Goal: Task Accomplishment & Management: Complete application form

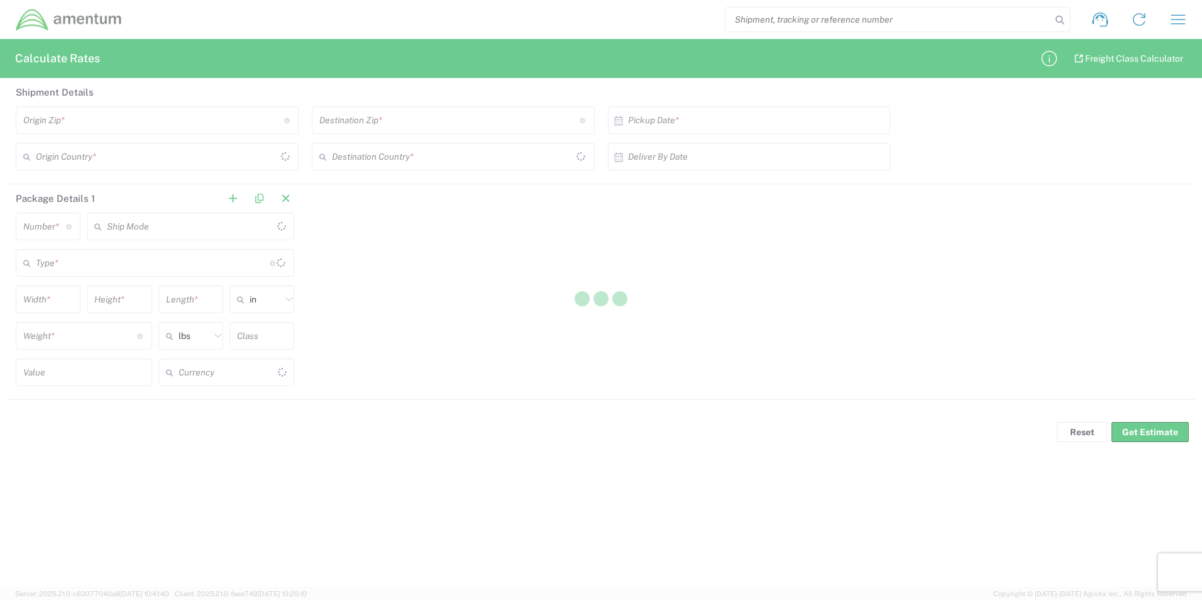
type input "US Dollar"
type input "[GEOGRAPHIC_DATA]"
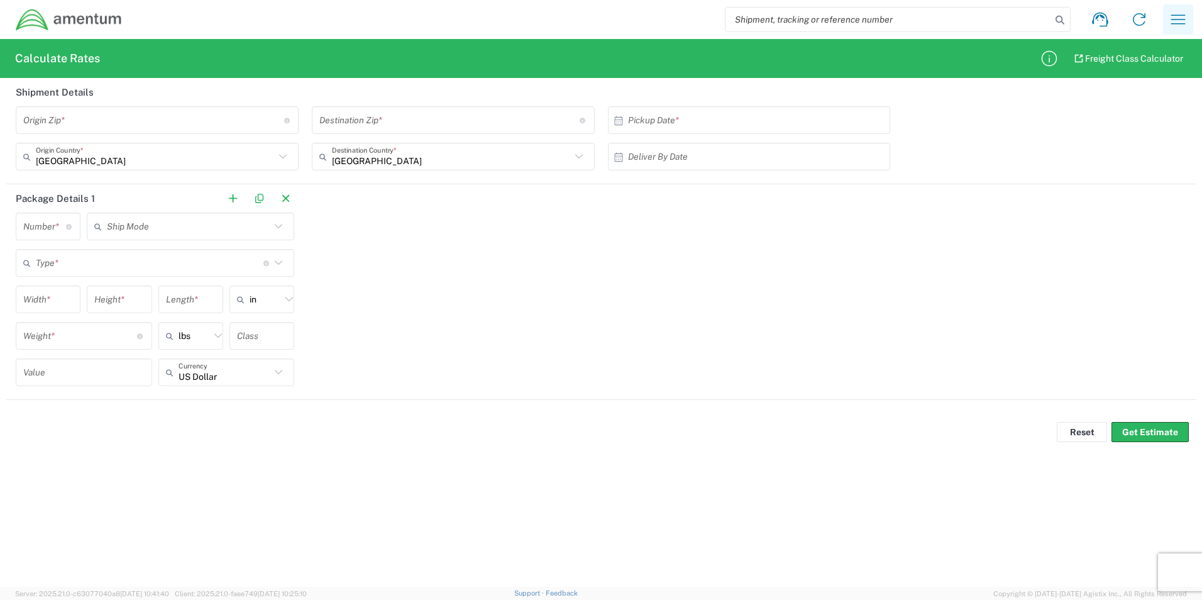
click at [1181, 17] on icon "button" at bounding box center [1178, 19] width 20 height 20
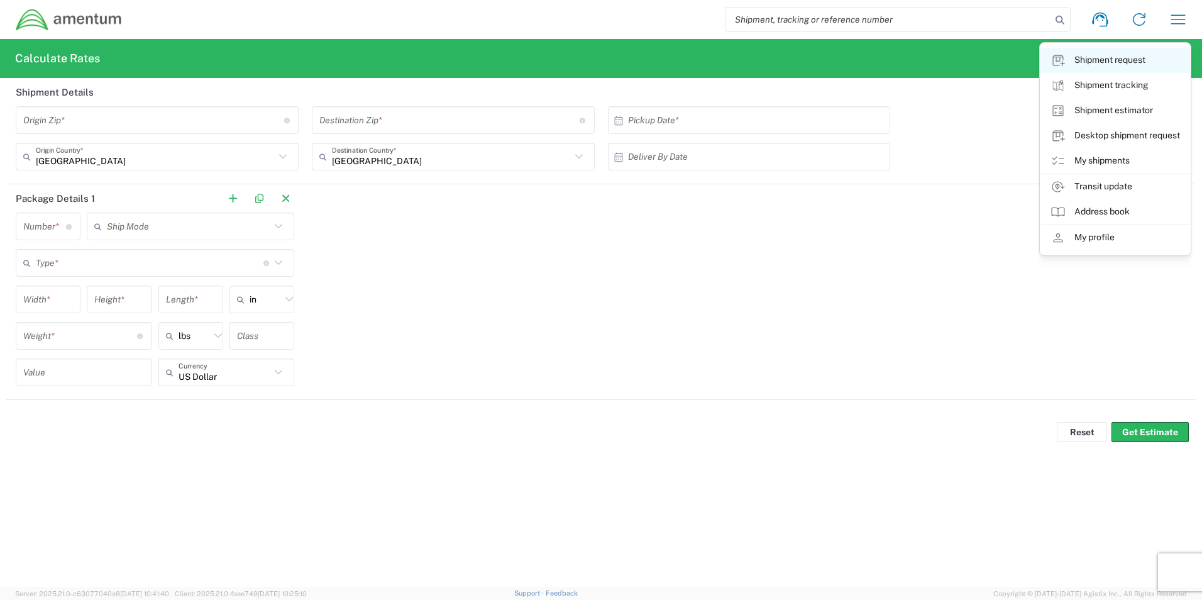
click at [1113, 62] on link "Shipment request" at bounding box center [1115, 60] width 150 height 25
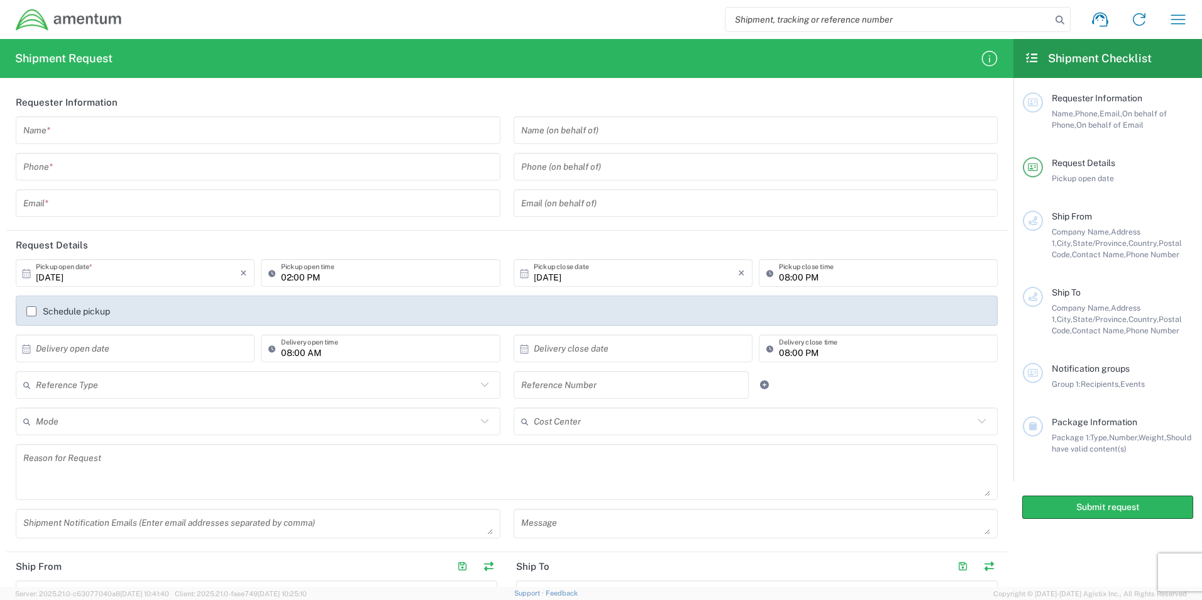
click at [149, 126] on input "text" at bounding box center [258, 130] width 470 height 22
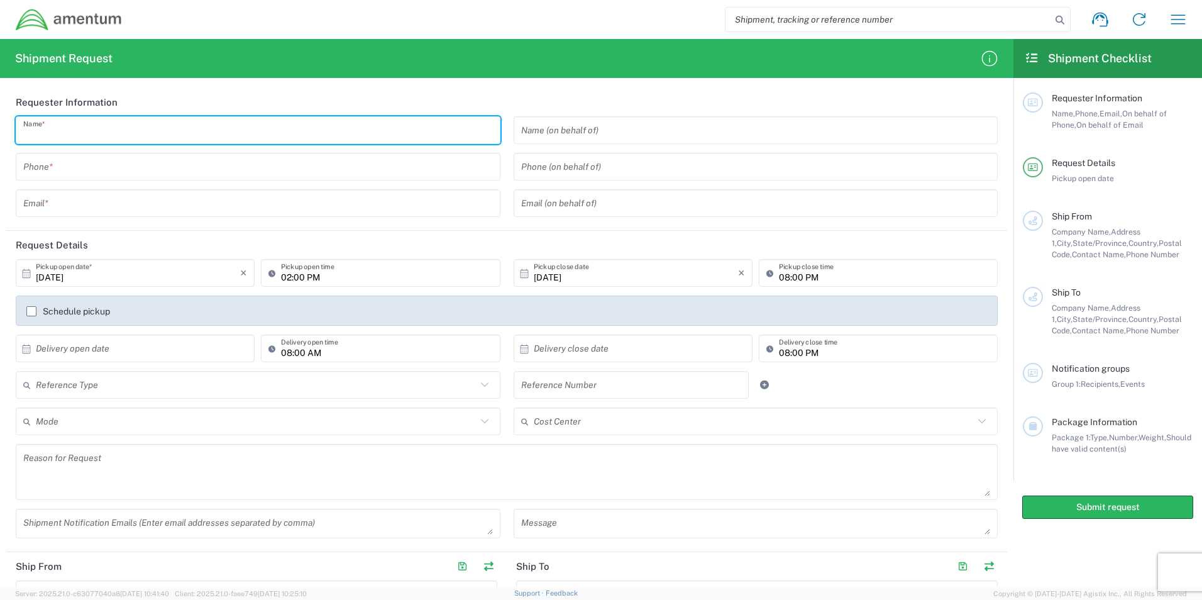
type input "[PERSON_NAME]"
type input "9107286560"
type input "[PERSON_NAME][EMAIL_ADDRESS][PERSON_NAME][DOMAIN_NAME]"
type input "Amentum"
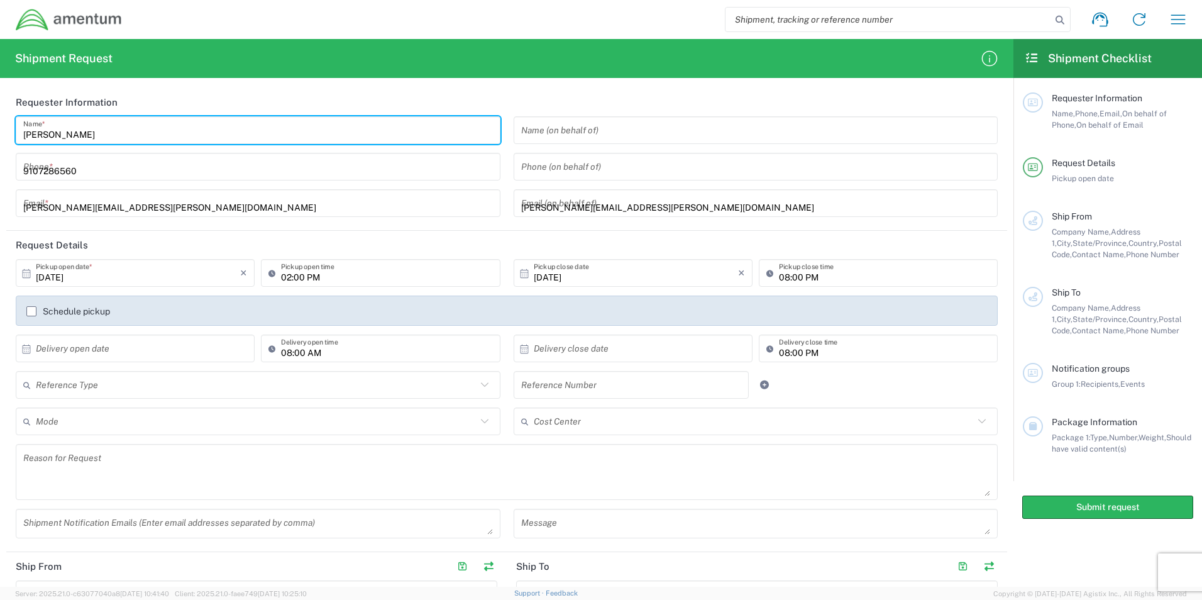
type input "Amentum"
type input "Bldg P2050 [PERSON_NAME][GEOGRAPHIC_DATA]"
type input "Fort Drum"
type input "[US_STATE]"
type input "13602"
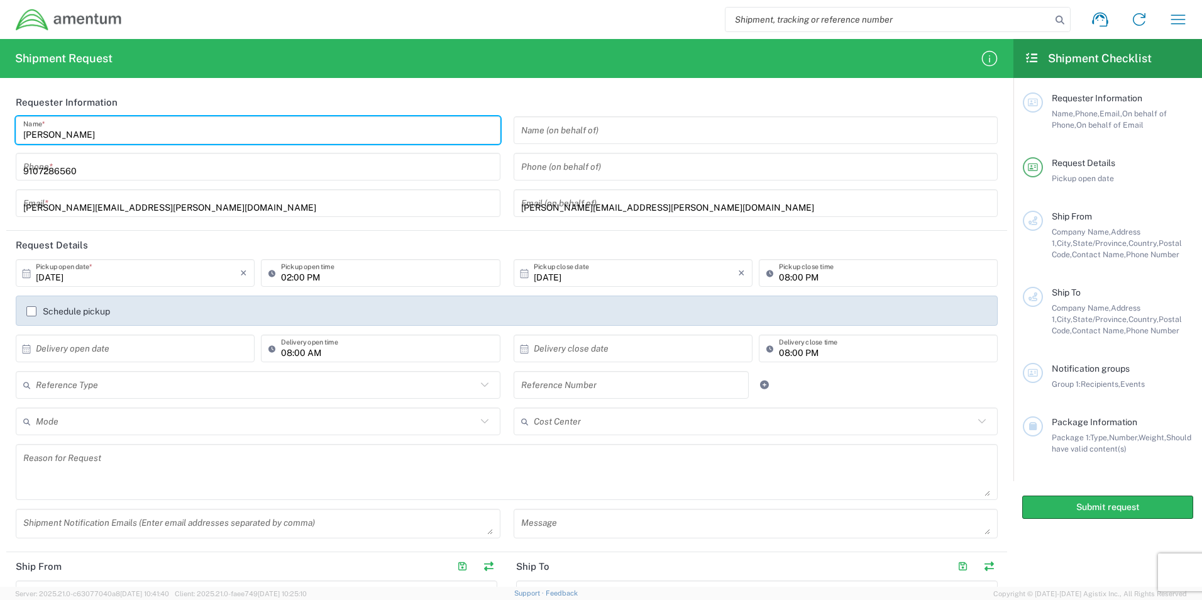
type input "[PHONE_NUMBER]"
type input "Amentum"
type input "[STREET_ADDRESS][PERSON_NAME]"
type input "Hangar 1"
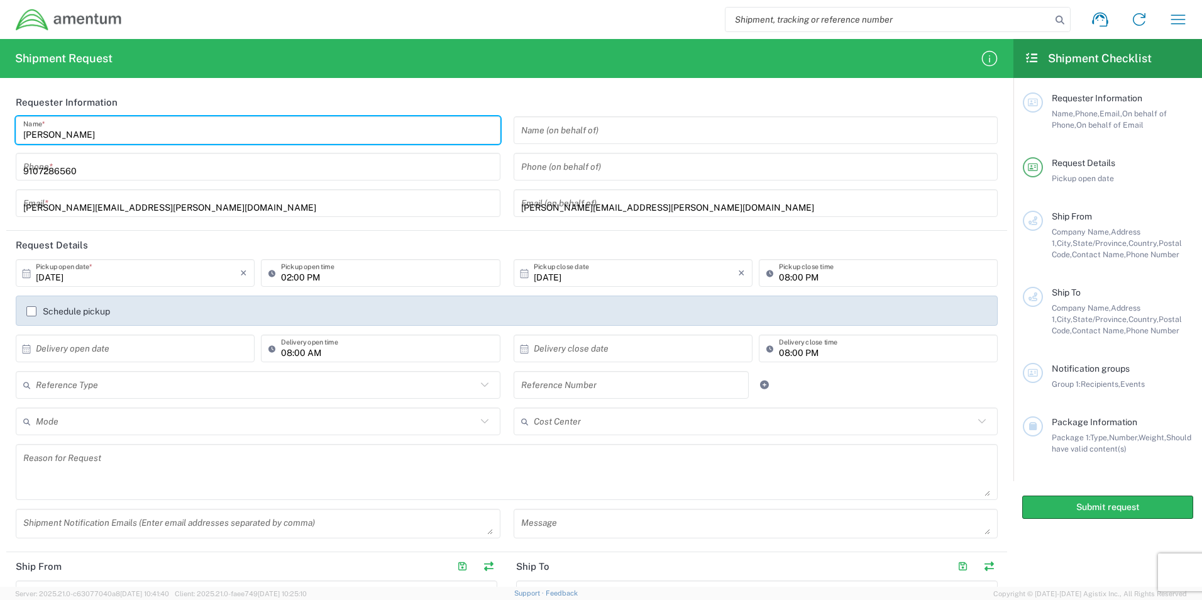
type input "Marietta"
type input "[US_STATE]"
type input "30060"
type input "9107286560"
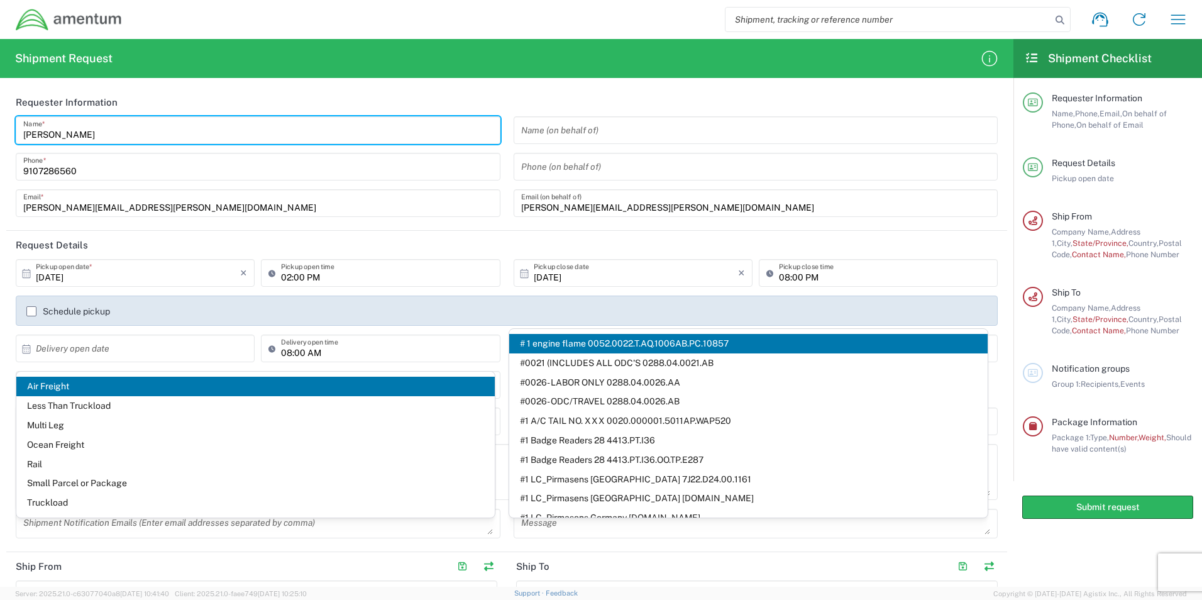
click at [200, 224] on agx-form-section "Requester Information [PERSON_NAME] Name * [PHONE_NUMBER] Phone * [PERSON_NAME]…" at bounding box center [506, 159] width 1001 height 143
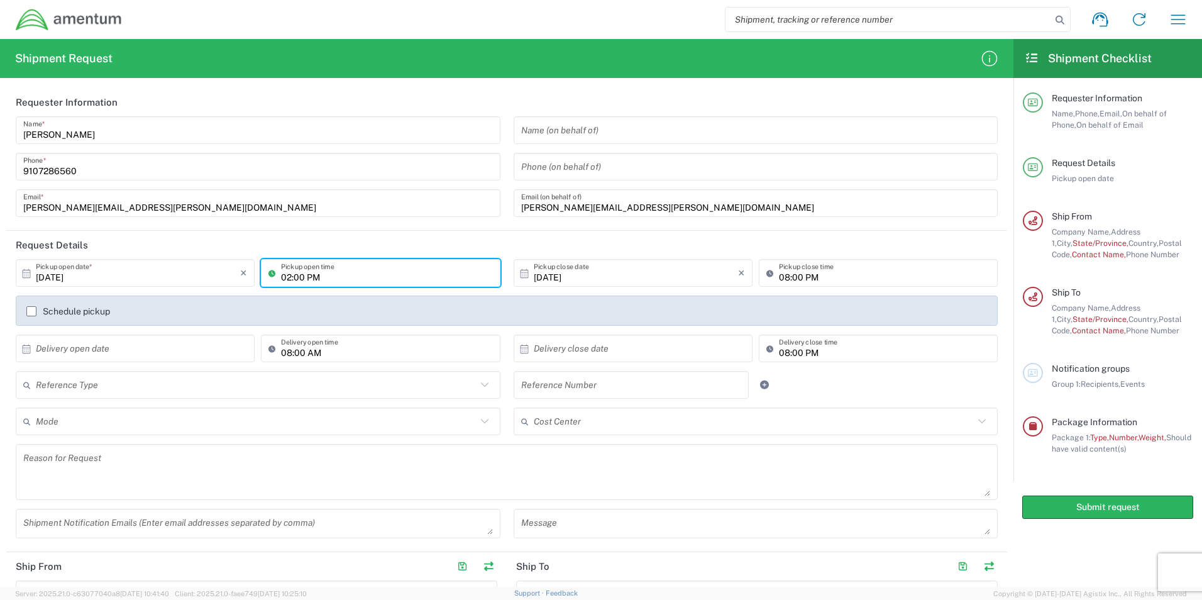
click at [286, 278] on input "02:00 PM" at bounding box center [386, 273] width 211 height 22
click at [288, 278] on input "02:00 PM" at bounding box center [386, 273] width 211 height 22
type input "10:00 AM"
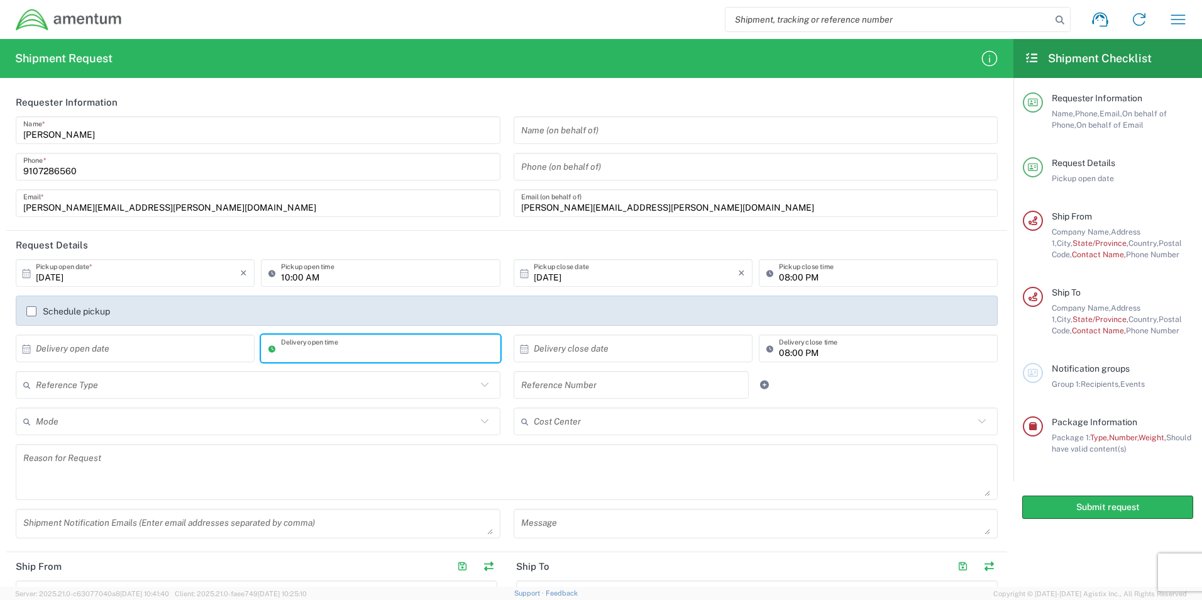
click at [808, 351] on input "08:00 PM" at bounding box center [884, 349] width 211 height 22
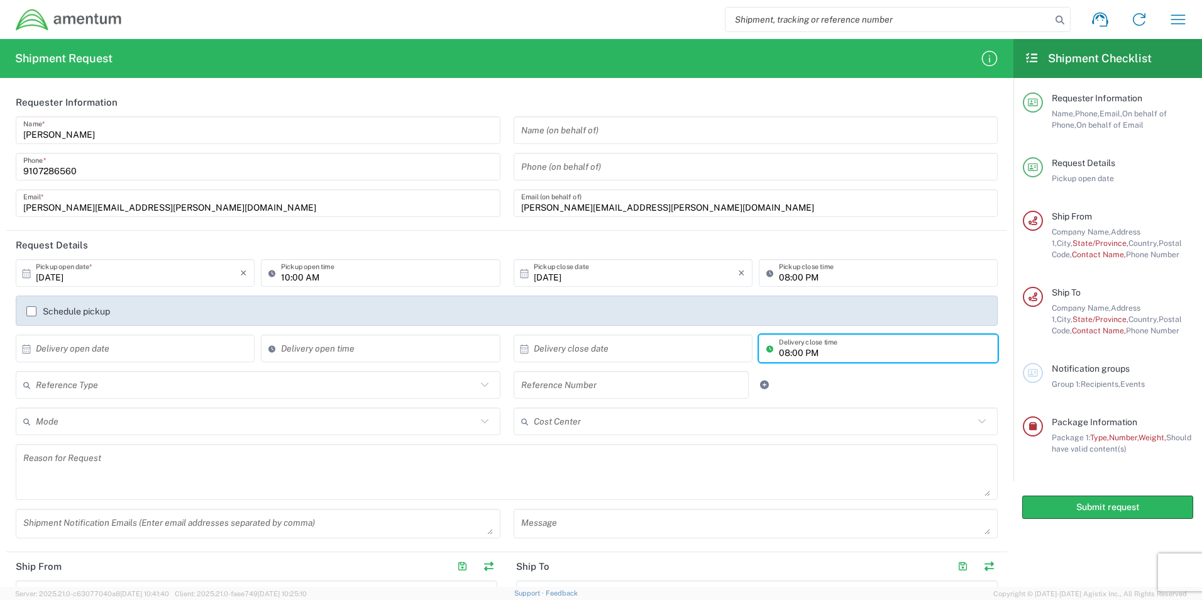
click at [823, 357] on input "08:00 PM" at bounding box center [884, 349] width 211 height 22
type input "0"
click at [208, 386] on input "text" at bounding box center [256, 385] width 441 height 22
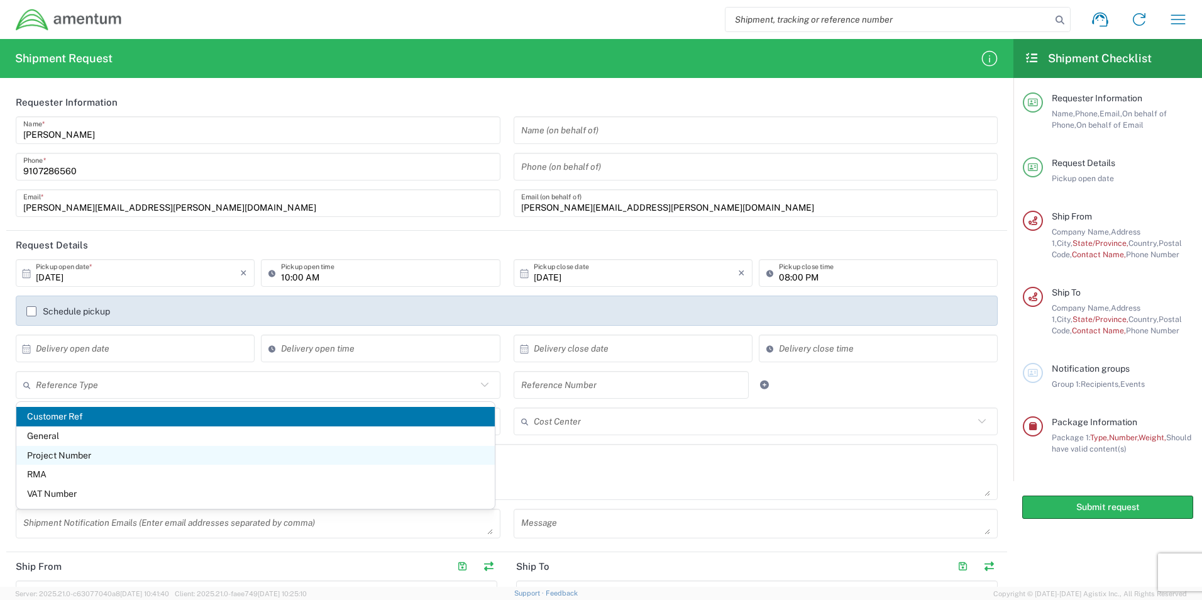
click at [197, 458] on span "Project Number" at bounding box center [255, 455] width 478 height 19
type input "Project Number"
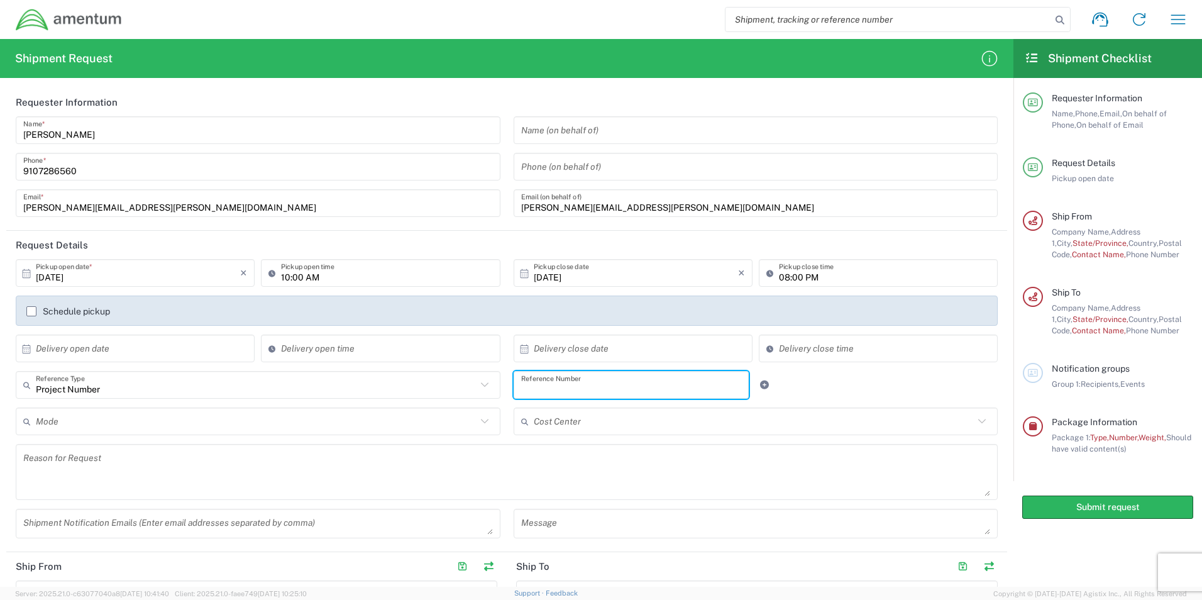
click at [598, 385] on input "text" at bounding box center [631, 385] width 221 height 22
click at [571, 394] on input "text" at bounding box center [631, 385] width 221 height 22
paste input "4998.R.1521.BQ.BN.0W.MRGA.00"
type input "4998.R.1521.BQ.BN.0W.MRGA.00"
click at [431, 418] on input "text" at bounding box center [256, 421] width 441 height 22
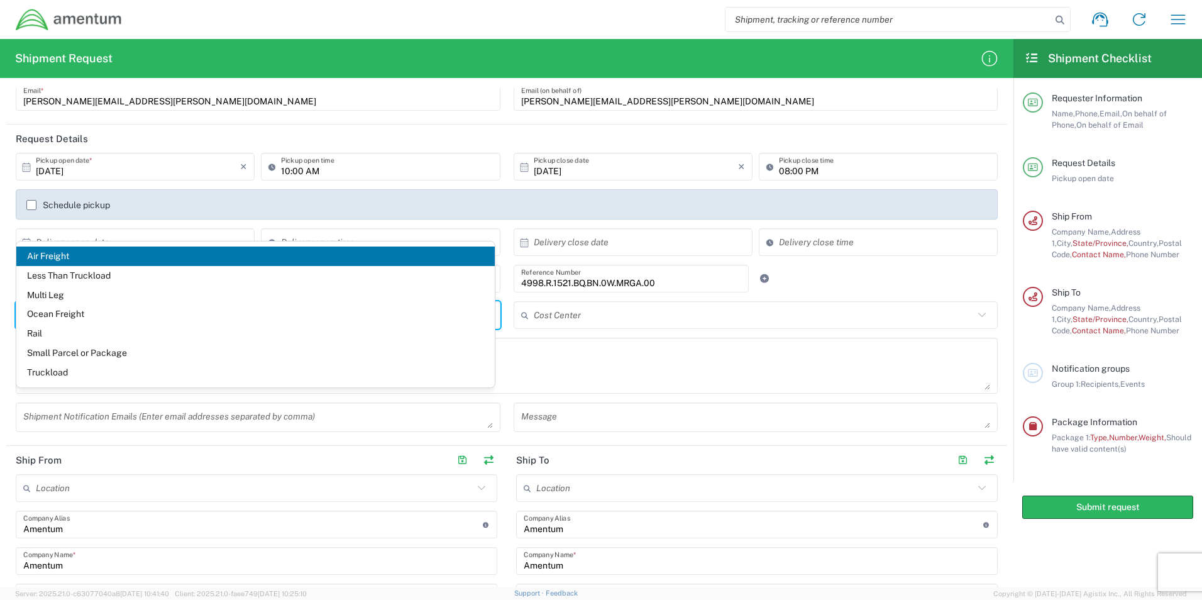
scroll to position [251, 0]
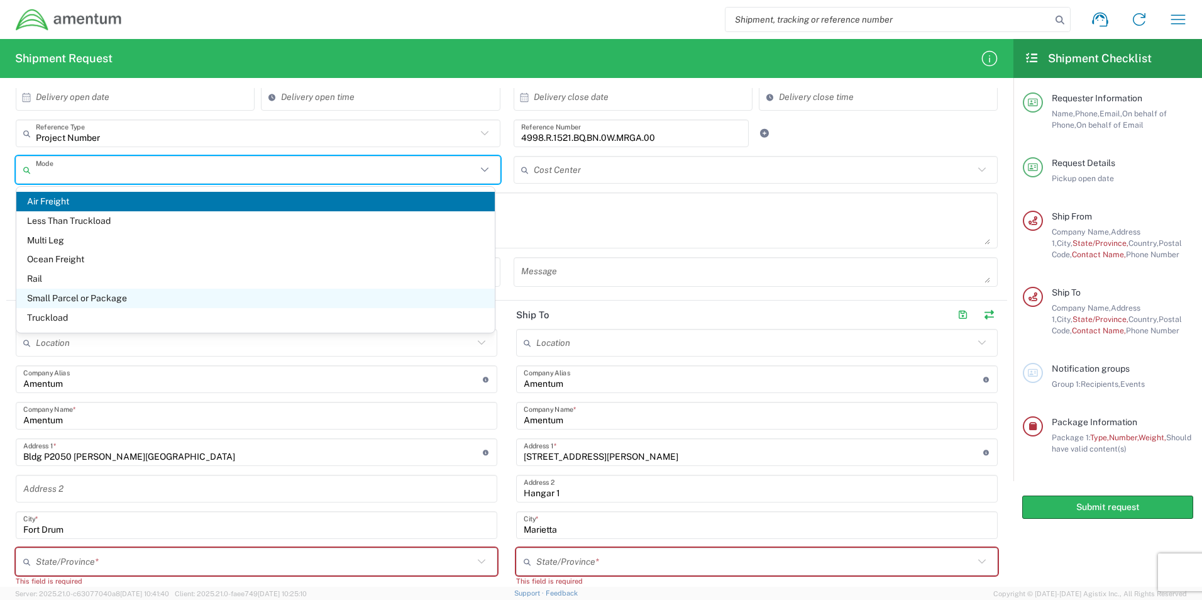
click at [127, 298] on span "Small Parcel or Package" at bounding box center [255, 298] width 478 height 19
type input "Small Parcel or Package"
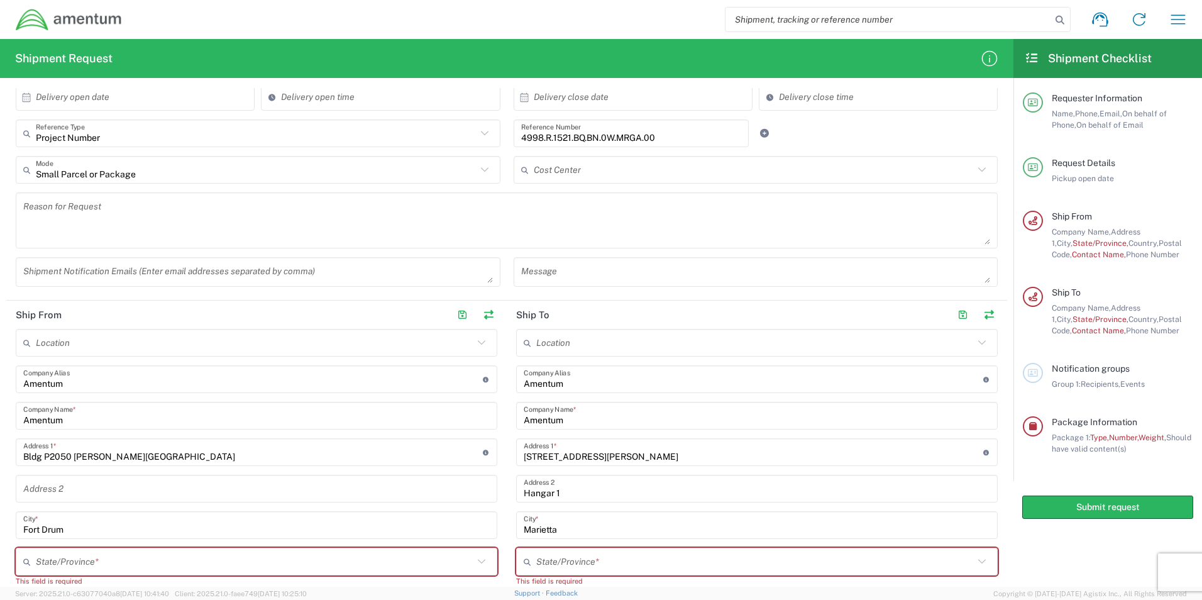
scroll to position [189, 0]
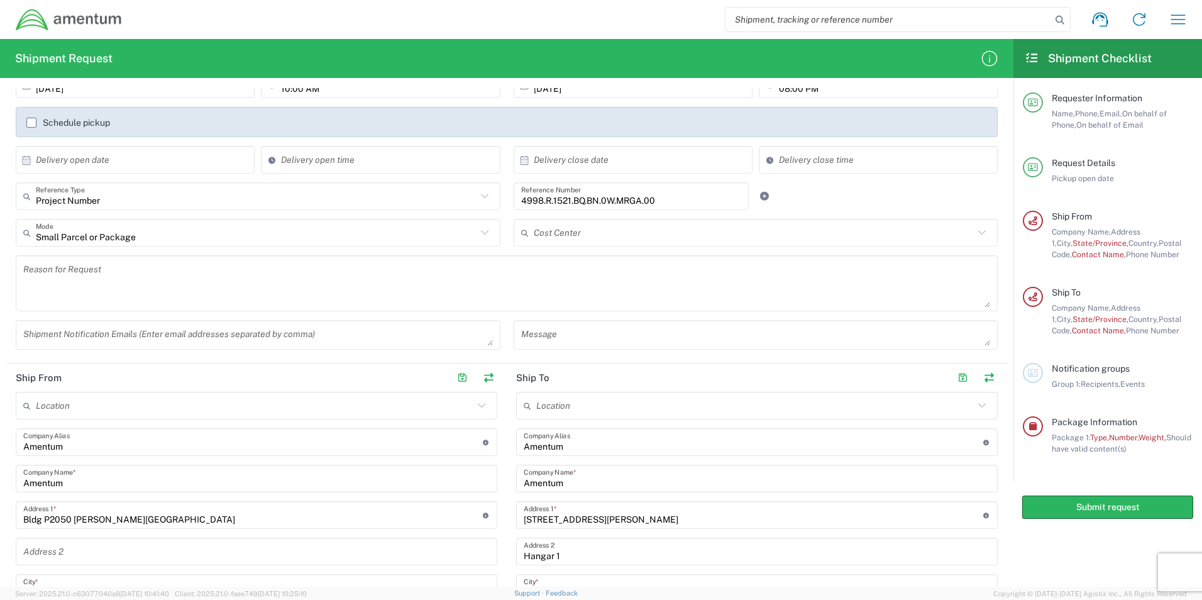
click at [240, 280] on textarea at bounding box center [506, 283] width 967 height 48
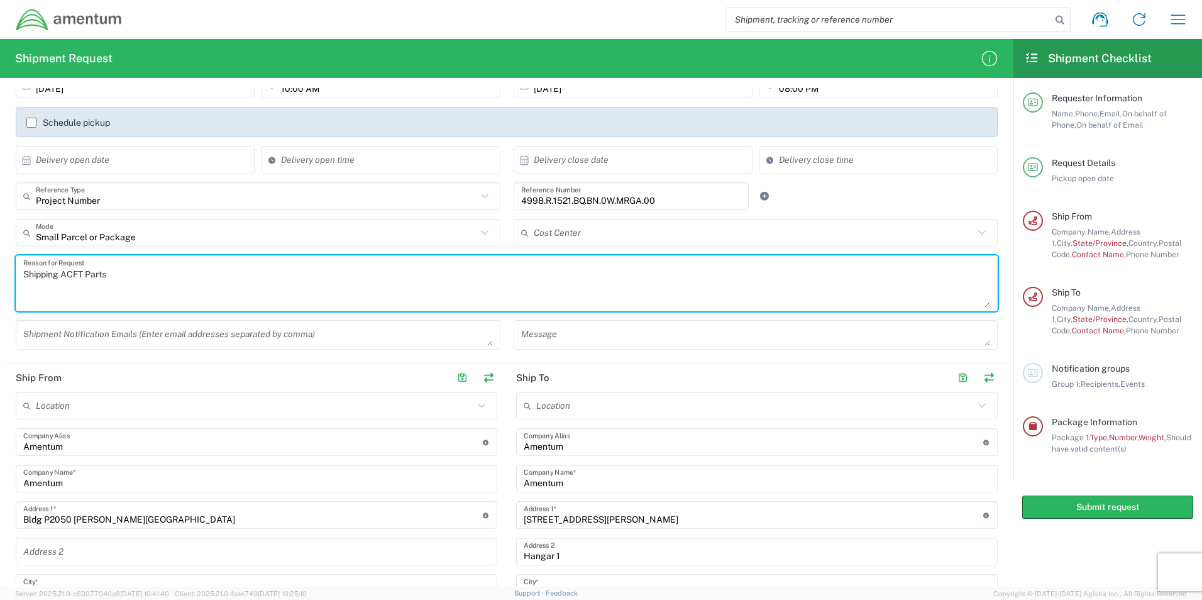
type textarea "Shipping ACFT Parts"
click at [140, 403] on input "text" at bounding box center [255, 406] width 438 height 22
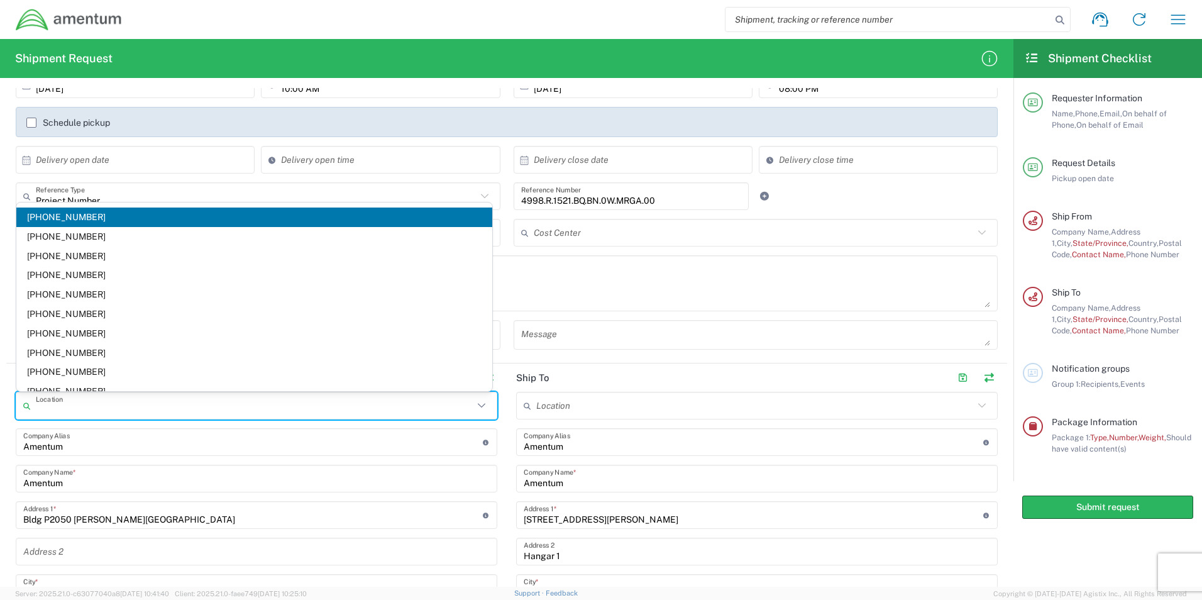
click at [137, 441] on input "Amentum" at bounding box center [253, 442] width 460 height 22
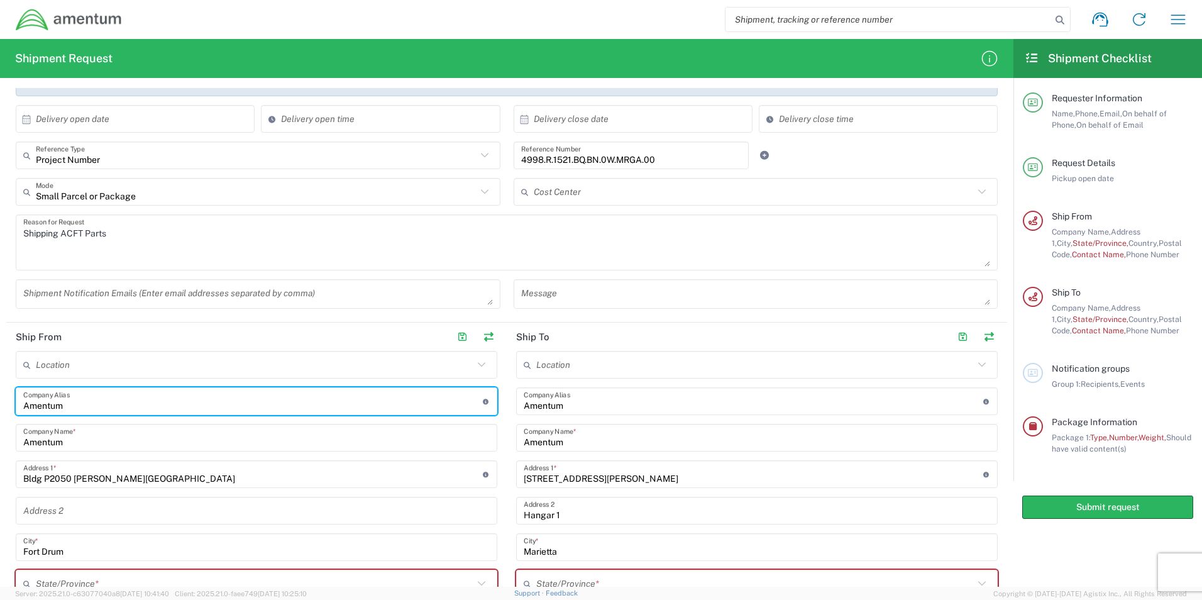
scroll to position [251, 0]
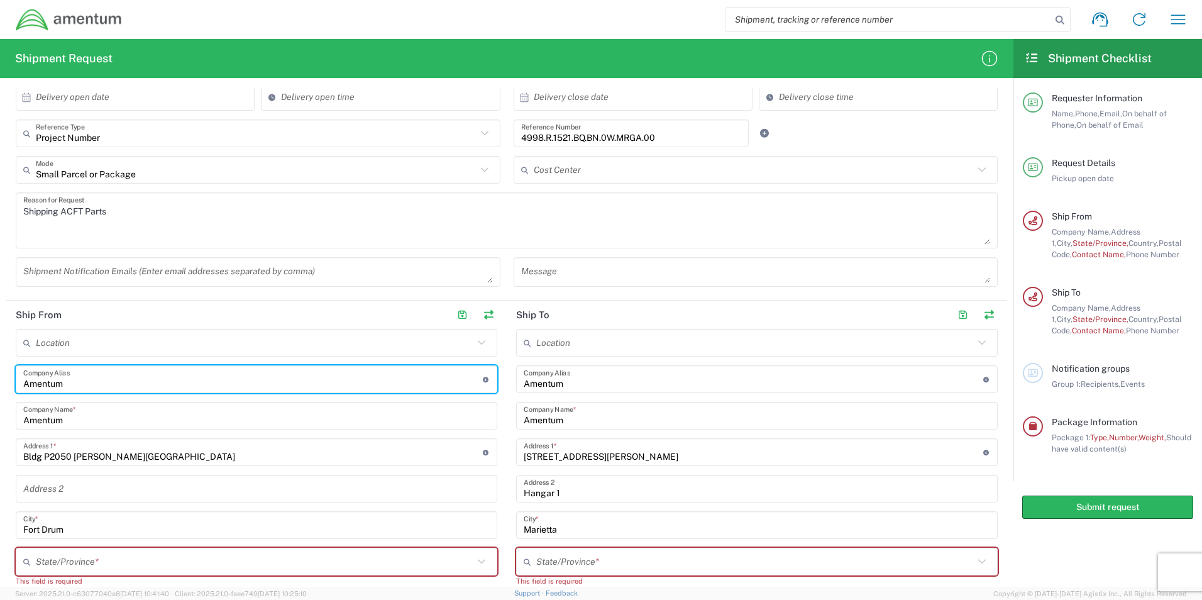
drag, startPoint x: 111, startPoint y: 383, endPoint x: -3, endPoint y: 368, distance: 114.7
click at [0, 368] on html "Shipment request Shipment tracking Shipment estimator Desktop shipment request …" at bounding box center [601, 300] width 1202 height 600
type input "1108 AV GRP"
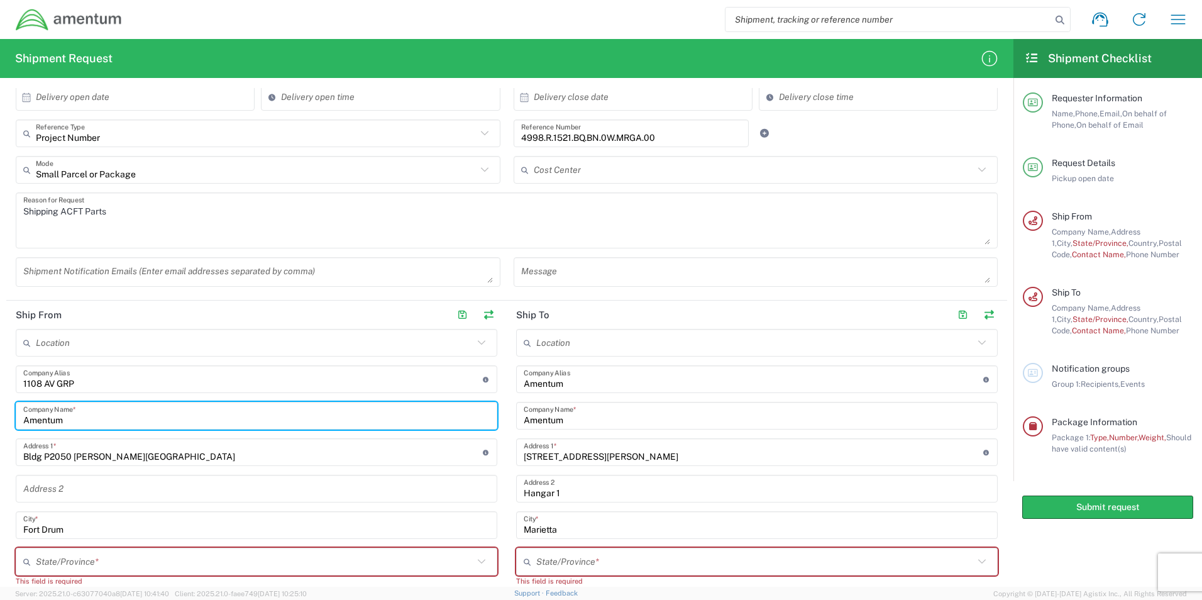
drag, startPoint x: 79, startPoint y: 422, endPoint x: 0, endPoint y: 399, distance: 82.7
click at [1, 423] on form "Requester Information [PERSON_NAME] Name * [PHONE_NUMBER] Phone * [PERSON_NAME]…" at bounding box center [506, 337] width 1013 height 499
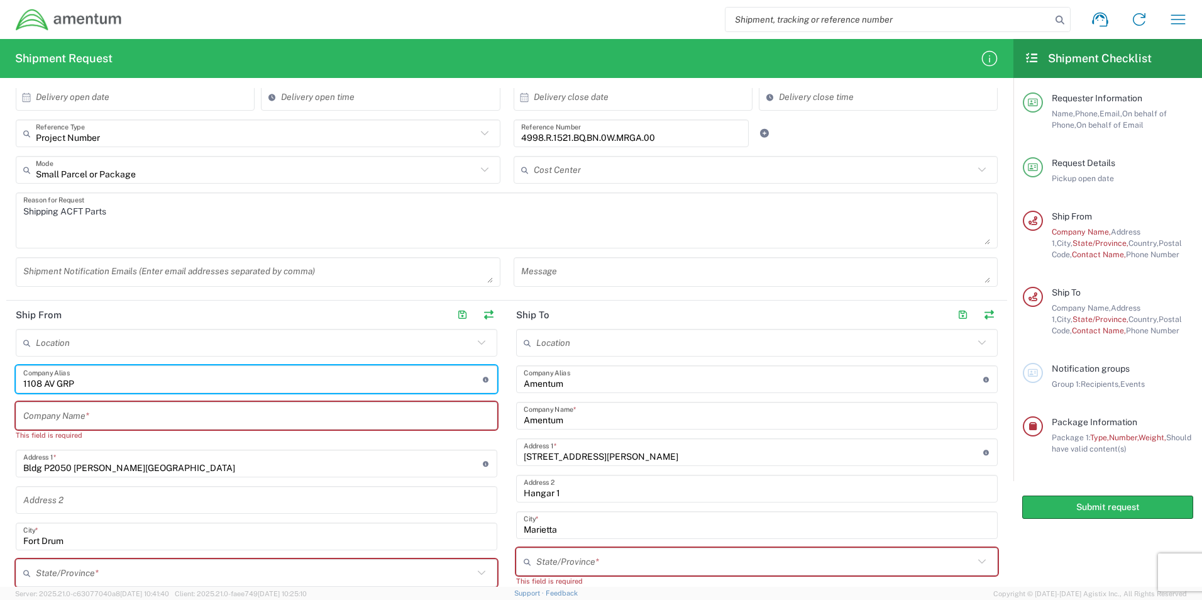
drag, startPoint x: 87, startPoint y: 382, endPoint x: -3, endPoint y: 380, distance: 89.9
click at [0, 380] on html "Shipment request Shipment tracking Shipment estimator Desktop shipment request …" at bounding box center [601, 300] width 1202 height 600
click at [55, 419] on input "text" at bounding box center [256, 416] width 466 height 22
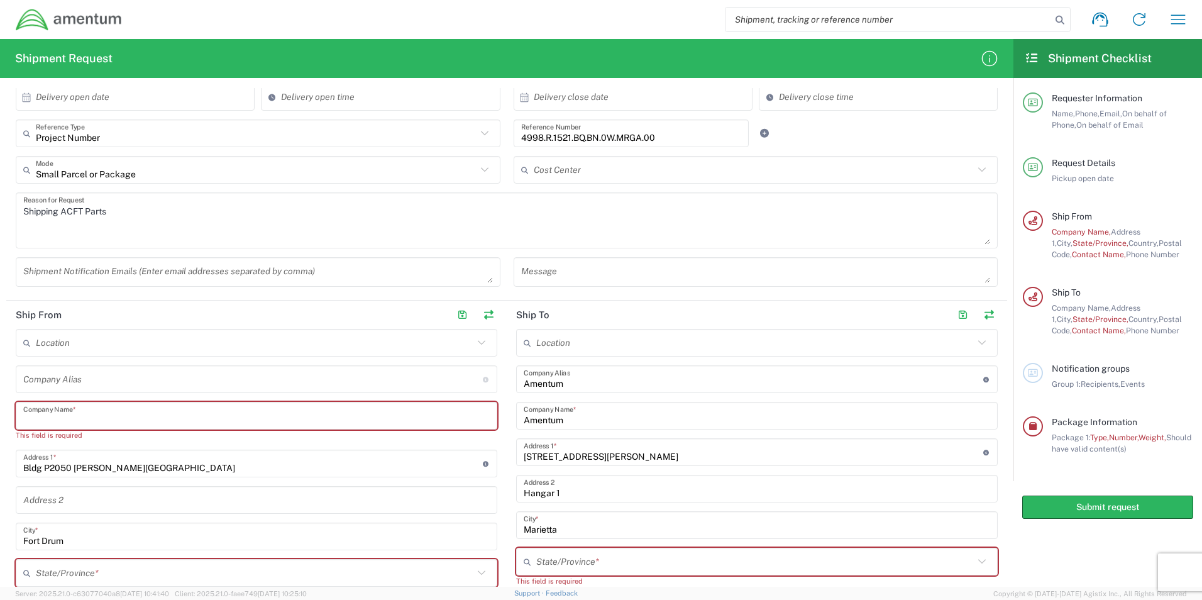
paste input "1108 AV GRP"
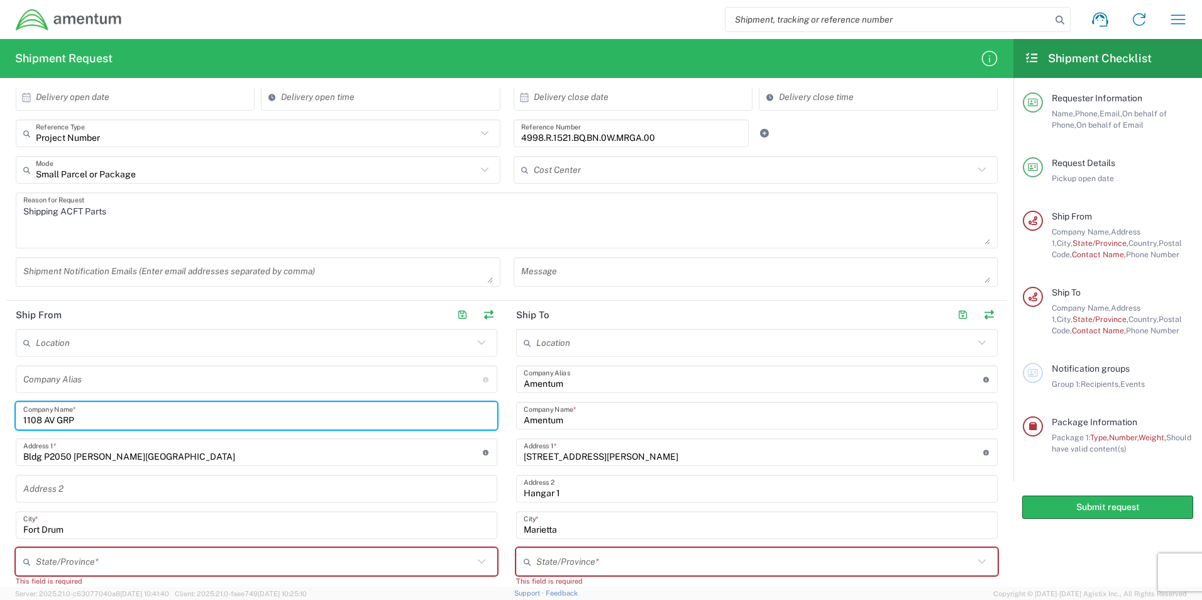
type input "1108 AV GRP"
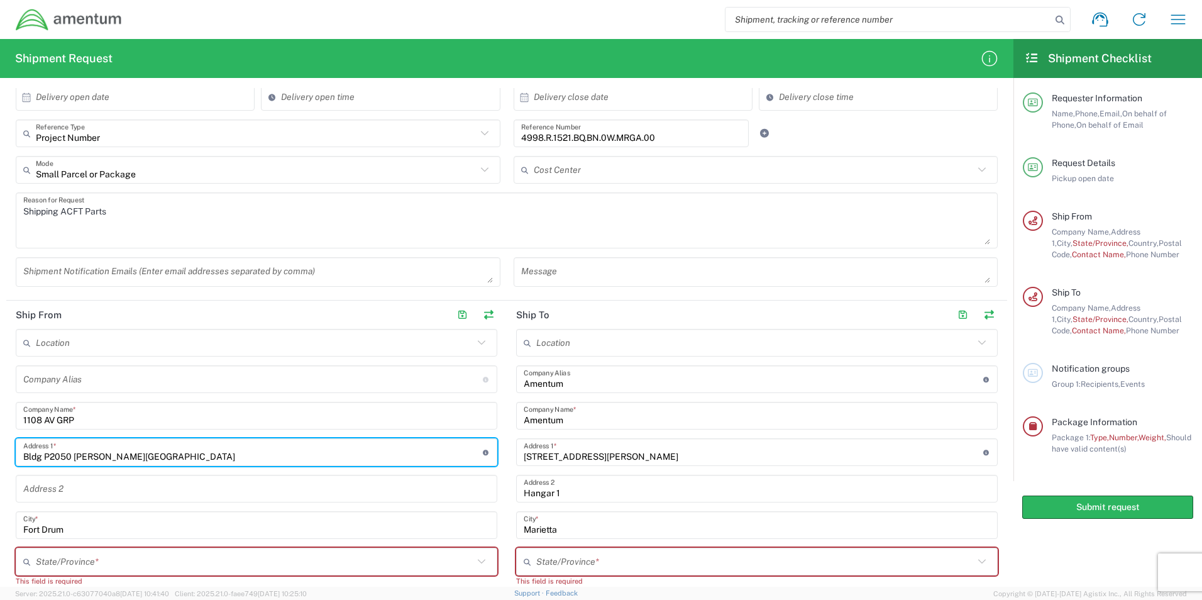
drag, startPoint x: 162, startPoint y: 458, endPoint x: -3, endPoint y: 447, distance: 164.4
click at [0, 447] on html "Shipment request Shipment tracking Shipment estimator Desktop shipment request …" at bounding box center [601, 300] width 1202 height 600
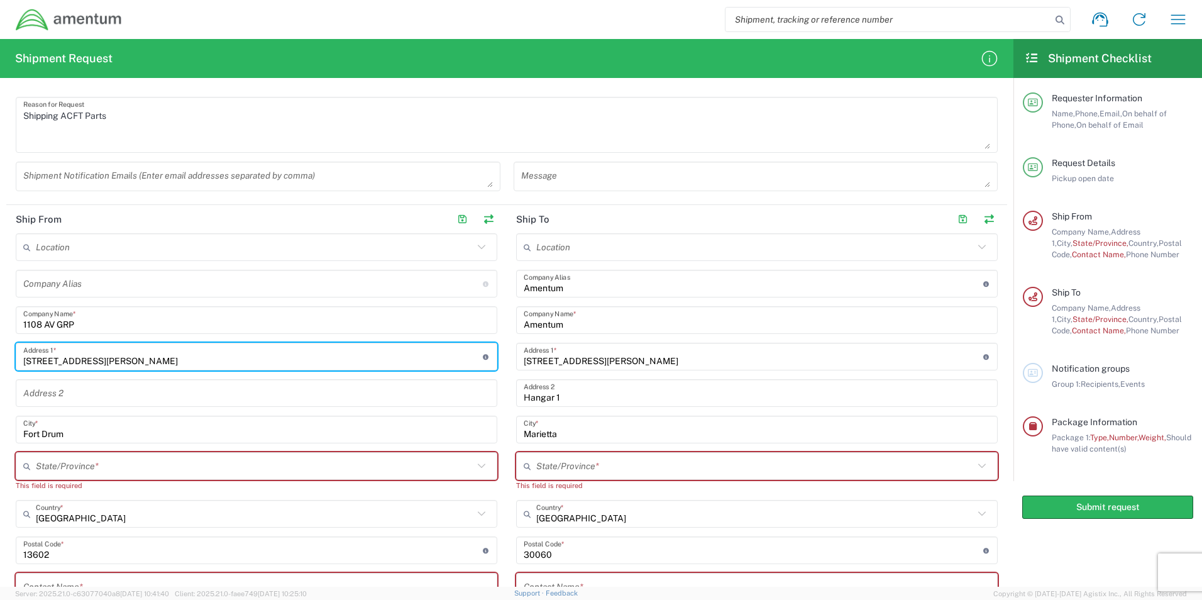
scroll to position [377, 0]
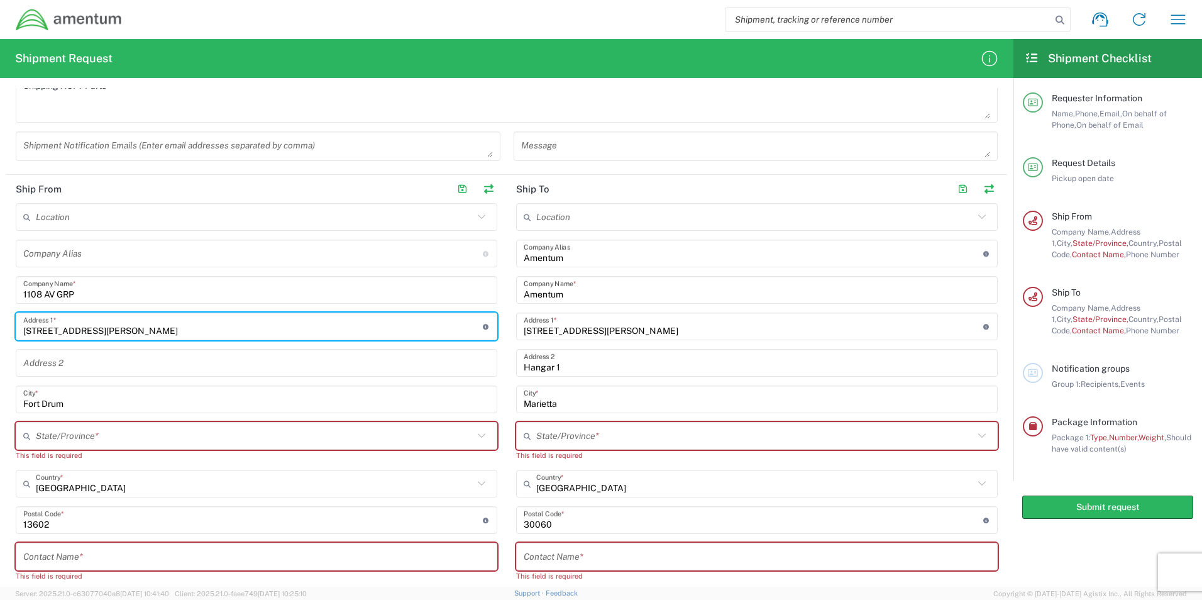
type input "[STREET_ADDRESS][PERSON_NAME]"
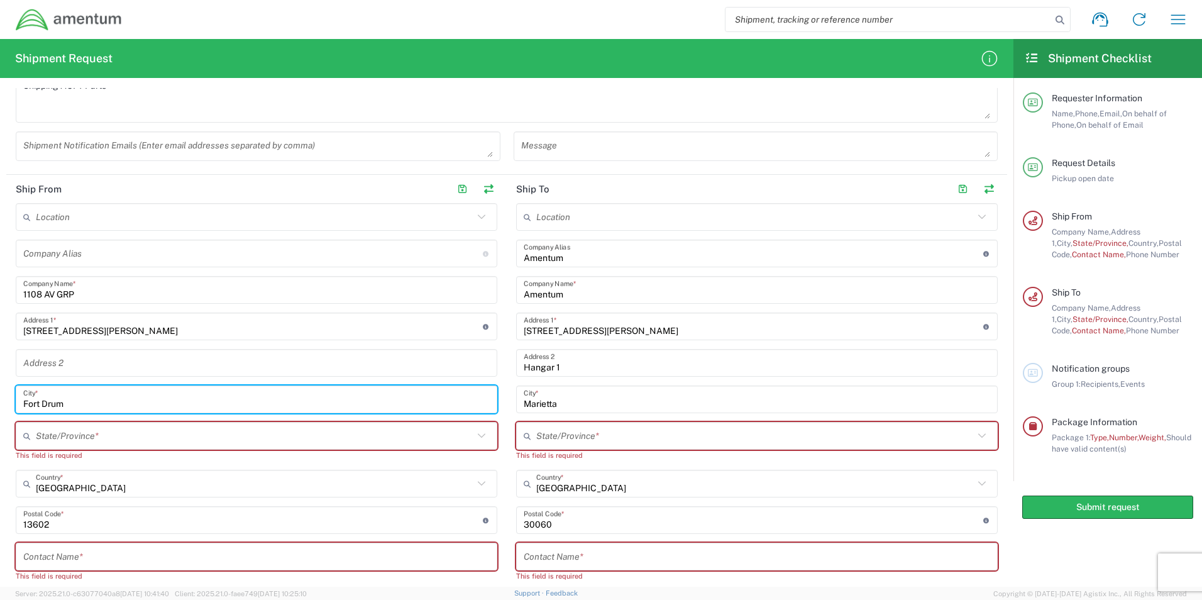
drag, startPoint x: 53, startPoint y: 399, endPoint x: 0, endPoint y: 382, distance: 55.3
click at [0, 393] on html "Shipment request Shipment tracking Shipment estimator Desktop shipment request …" at bounding box center [601, 300] width 1202 height 600
type input "Gulfport"
click at [376, 436] on input "text" at bounding box center [255, 436] width 438 height 22
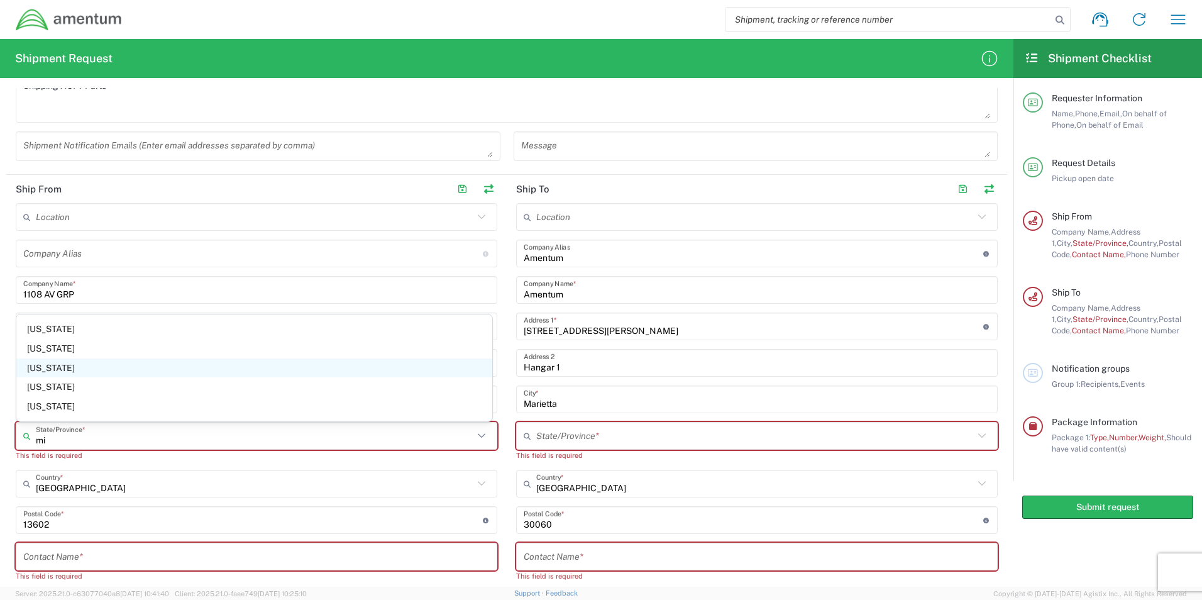
click at [140, 366] on span "[US_STATE]" at bounding box center [254, 367] width 476 height 19
type input "[US_STATE]"
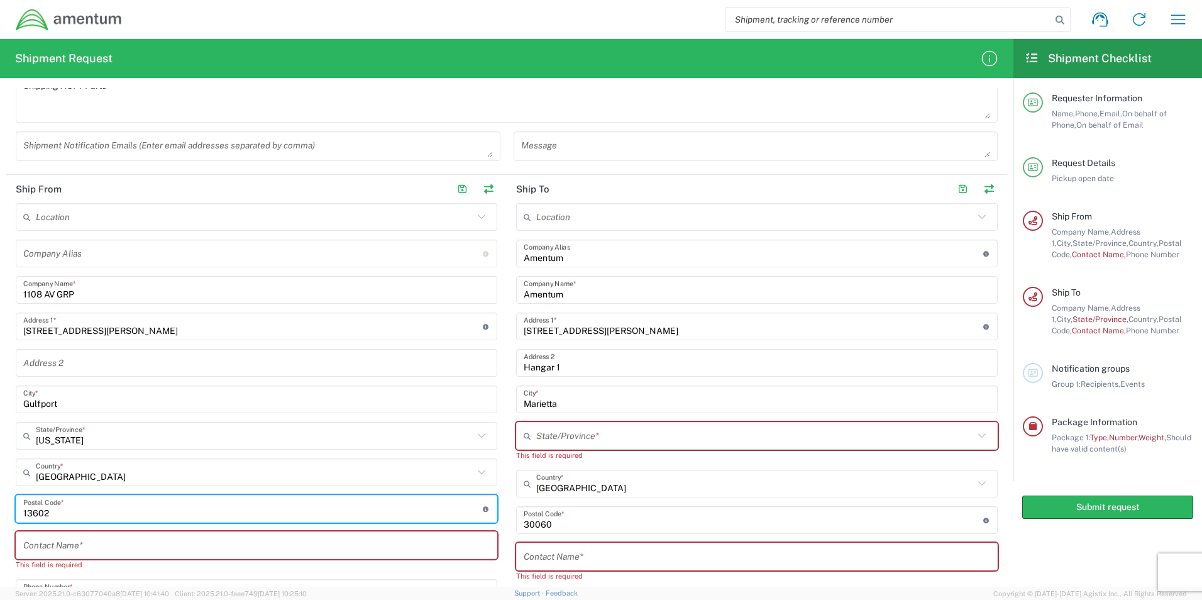
drag, startPoint x: 145, startPoint y: 511, endPoint x: -3, endPoint y: 515, distance: 147.1
click at [0, 515] on html "Shipment request Shipment tracking Shipment estimator Desktop shipment request …" at bounding box center [601, 300] width 1202 height 600
type input "39507"
click at [324, 446] on input "[US_STATE]" at bounding box center [255, 436] width 438 height 22
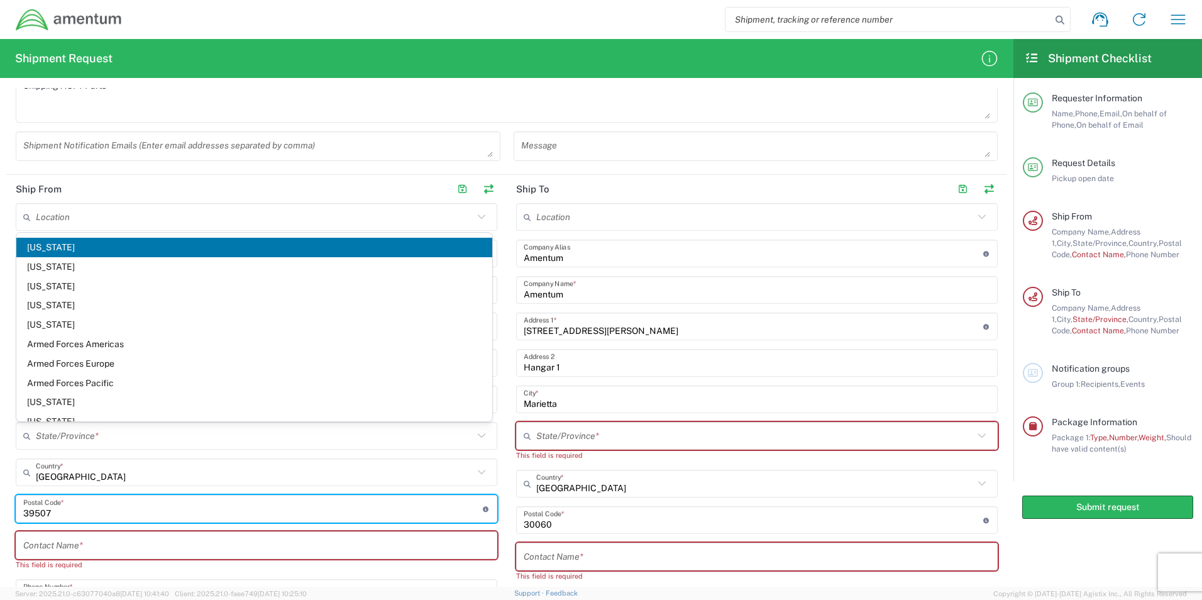
click at [323, 503] on input "undefined" at bounding box center [253, 509] width 460 height 22
type input "[US_STATE]"
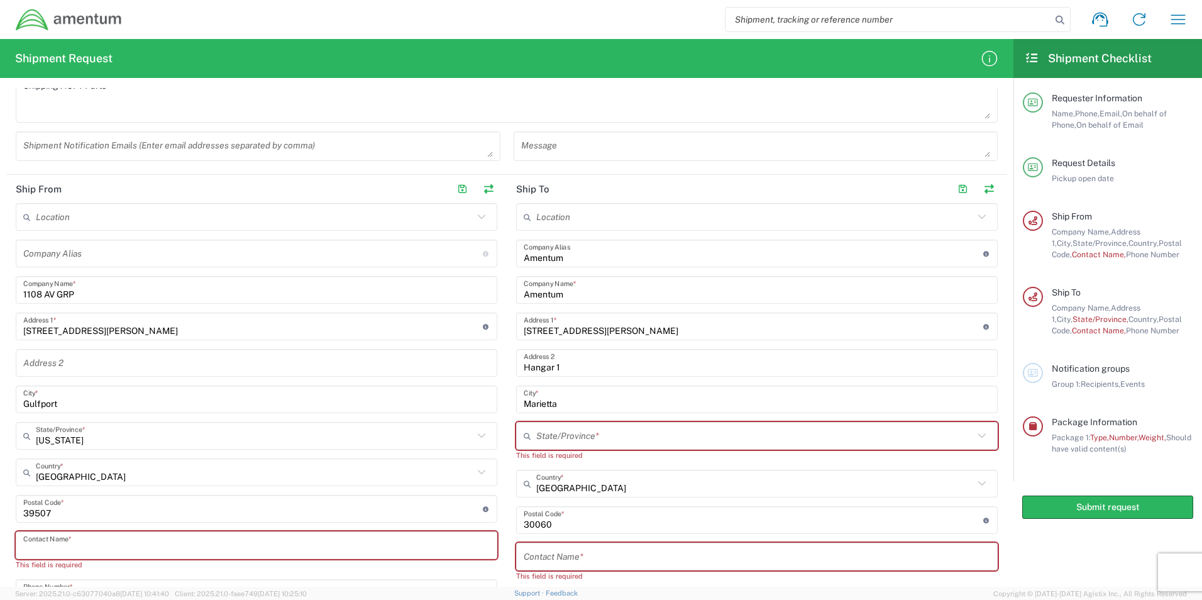
click at [238, 539] on input "text" at bounding box center [256, 545] width 466 height 22
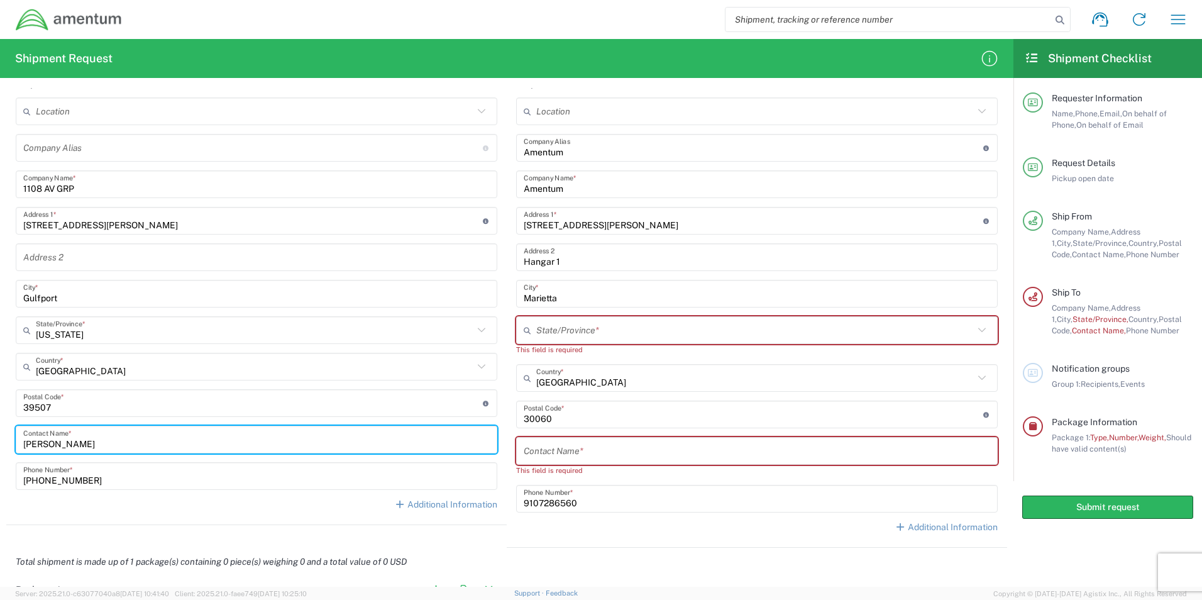
scroll to position [578, 0]
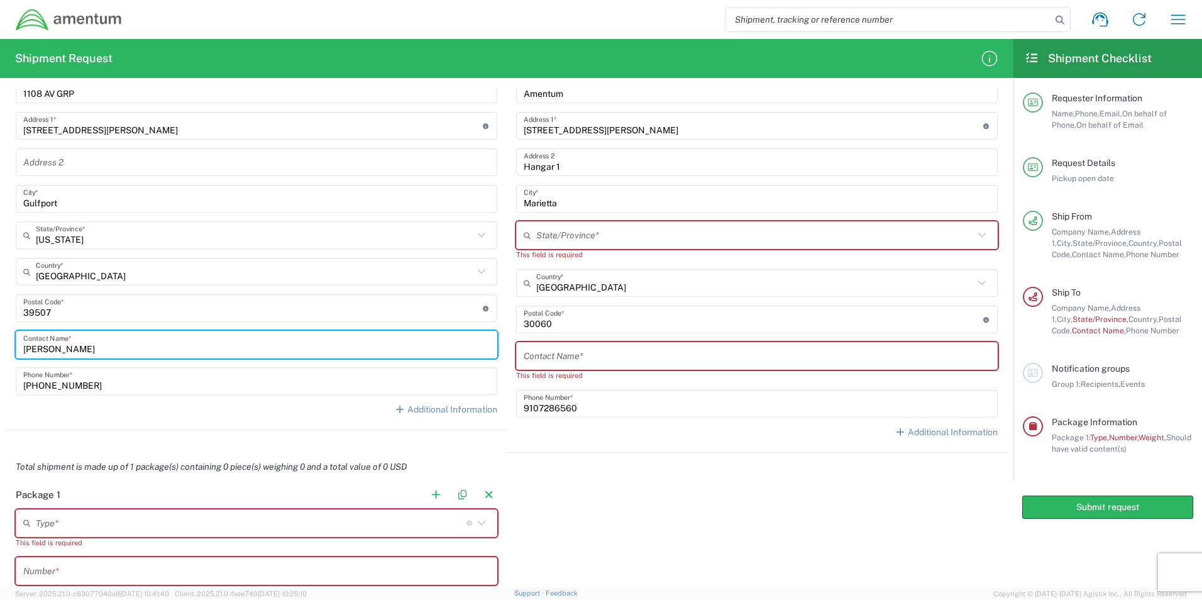
type input "[PERSON_NAME]"
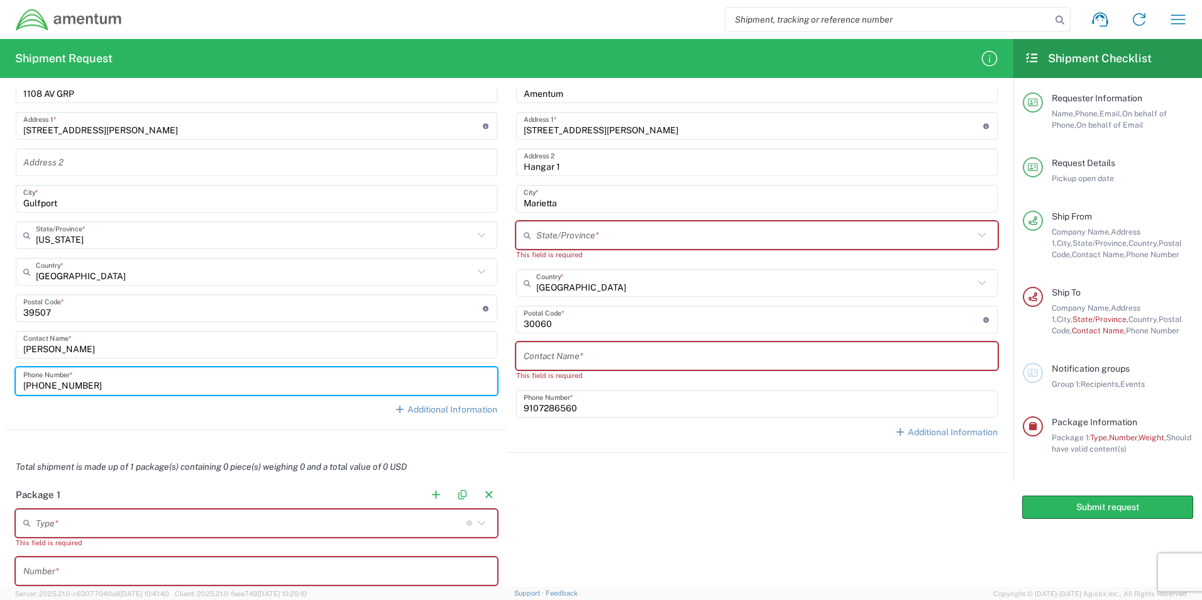
drag, startPoint x: 33, startPoint y: 377, endPoint x: 16, endPoint y: 383, distance: 18.7
click at [16, 383] on div "[PHONE_NUMBER] Phone Number *" at bounding box center [257, 381] width 482 height 28
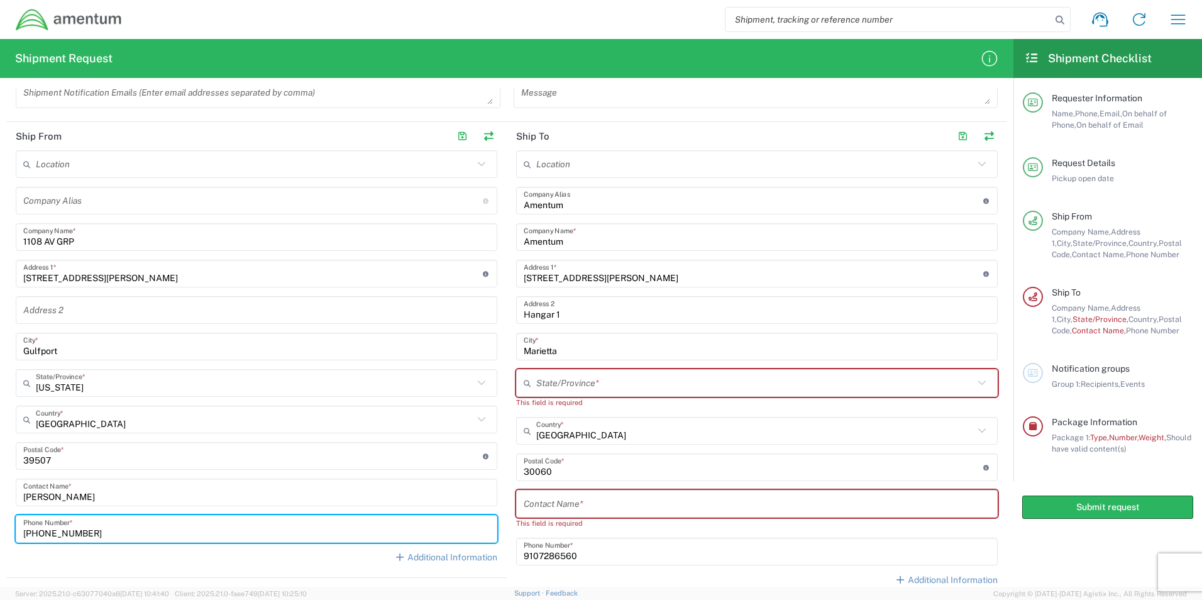
scroll to position [452, 0]
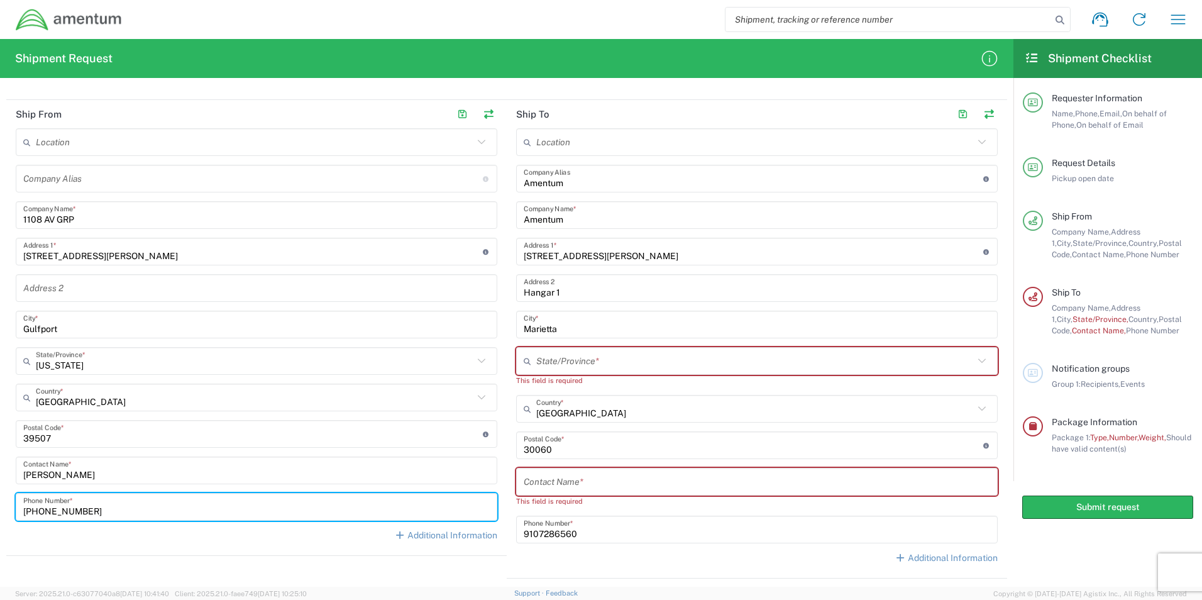
type input "[PHONE_NUMBER]"
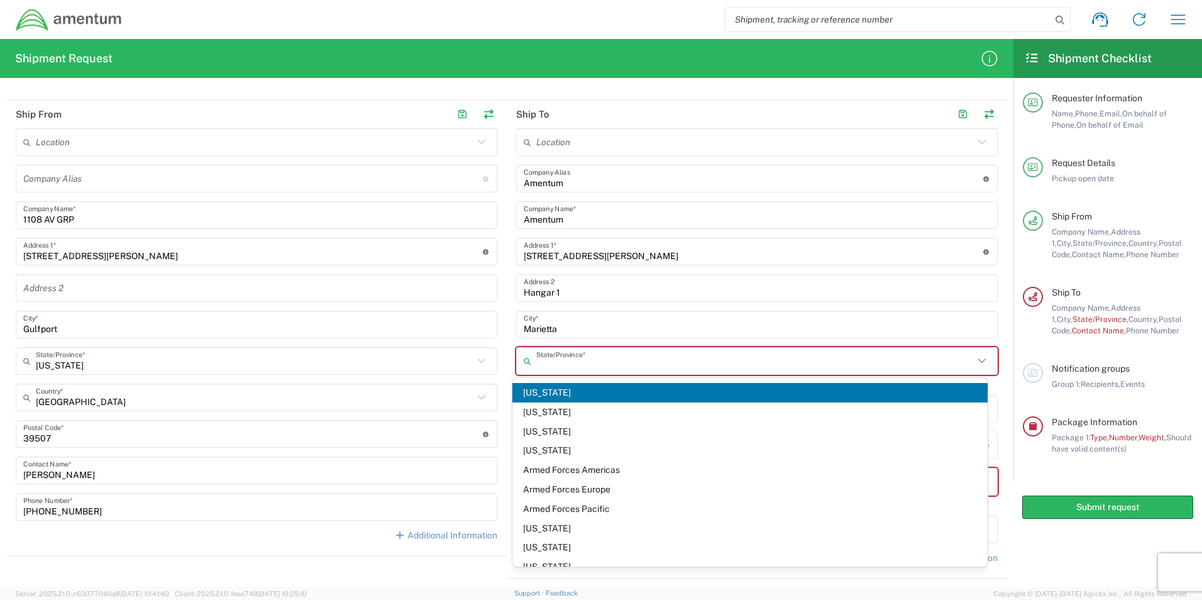
click at [606, 358] on input "text" at bounding box center [755, 361] width 438 height 22
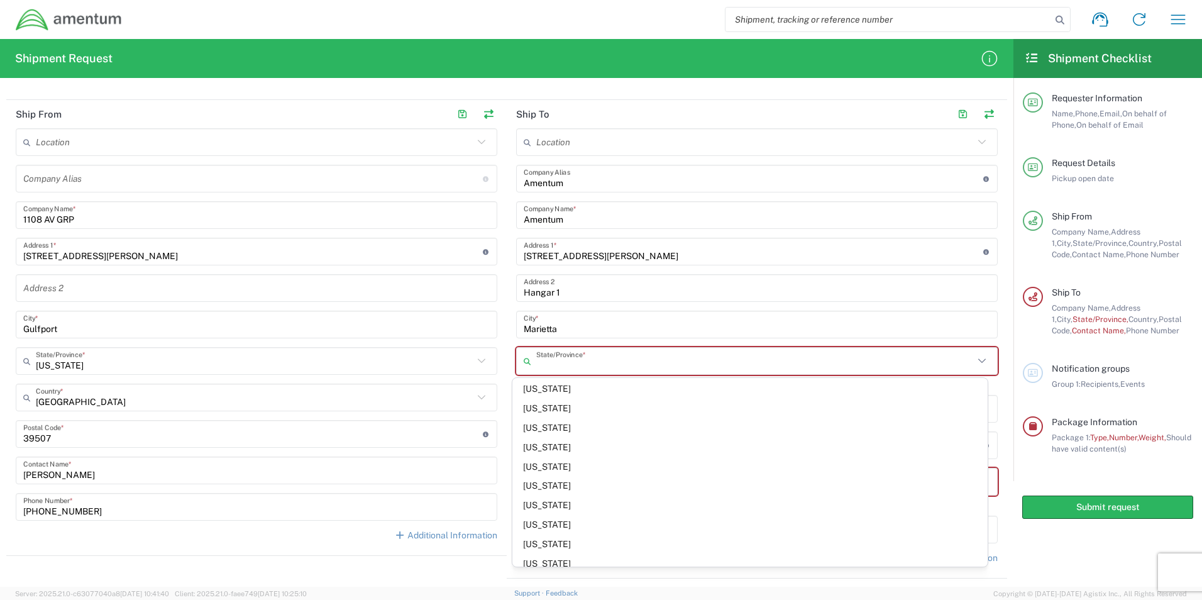
scroll to position [189, 0]
click at [529, 452] on span "[US_STATE]" at bounding box center [750, 455] width 476 height 19
type input "[US_STATE]"
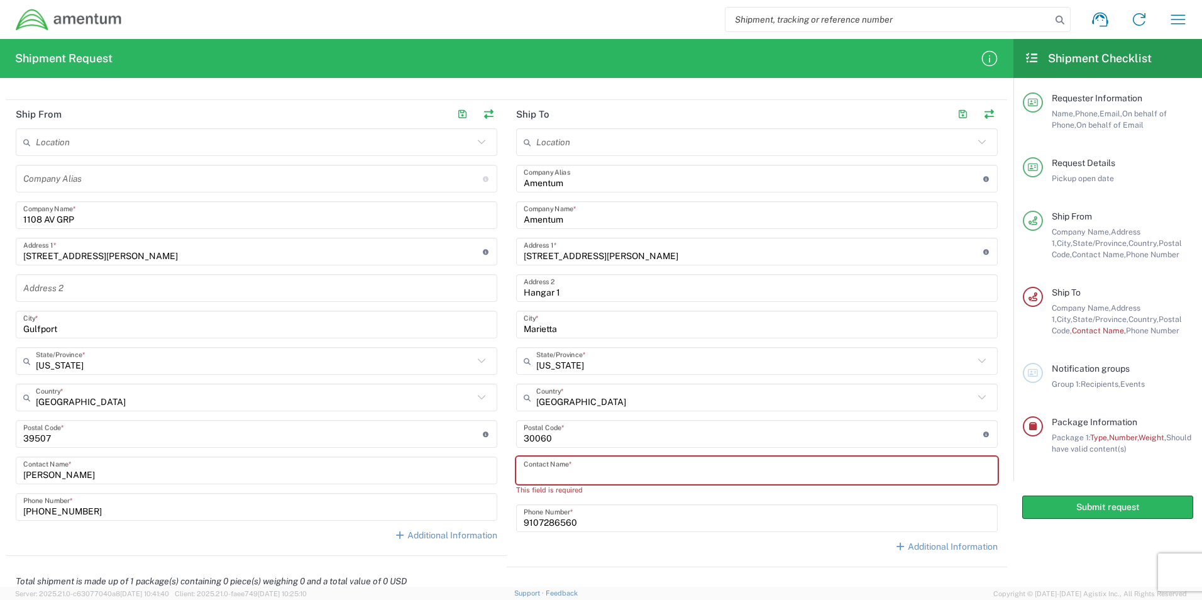
click at [567, 470] on input "text" at bounding box center [757, 471] width 466 height 22
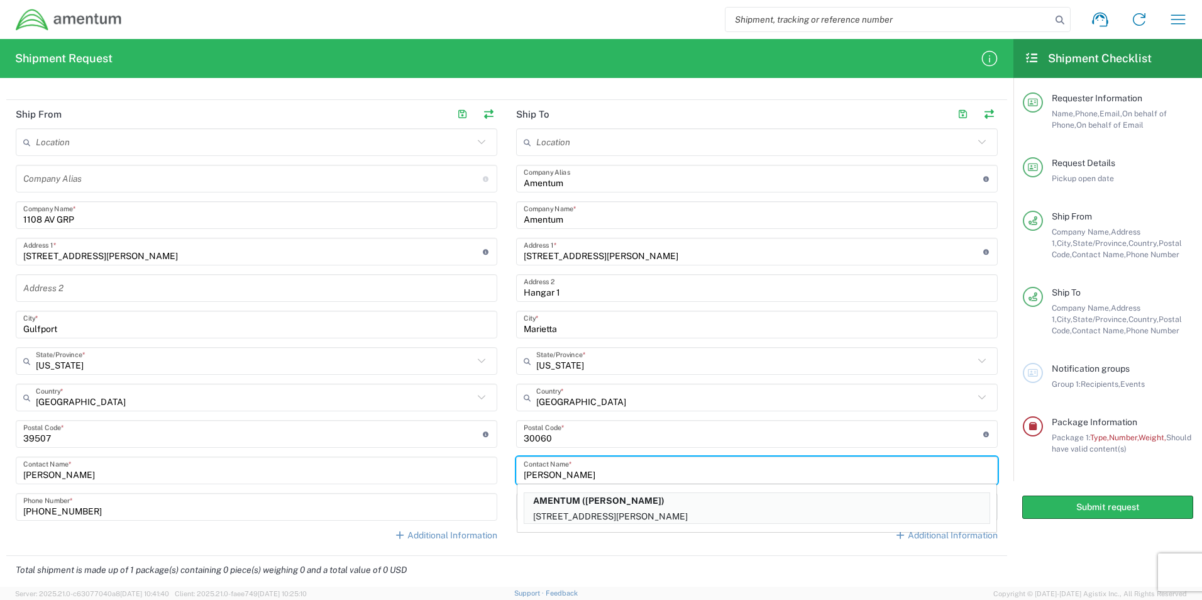
type input "[PERSON_NAME]"
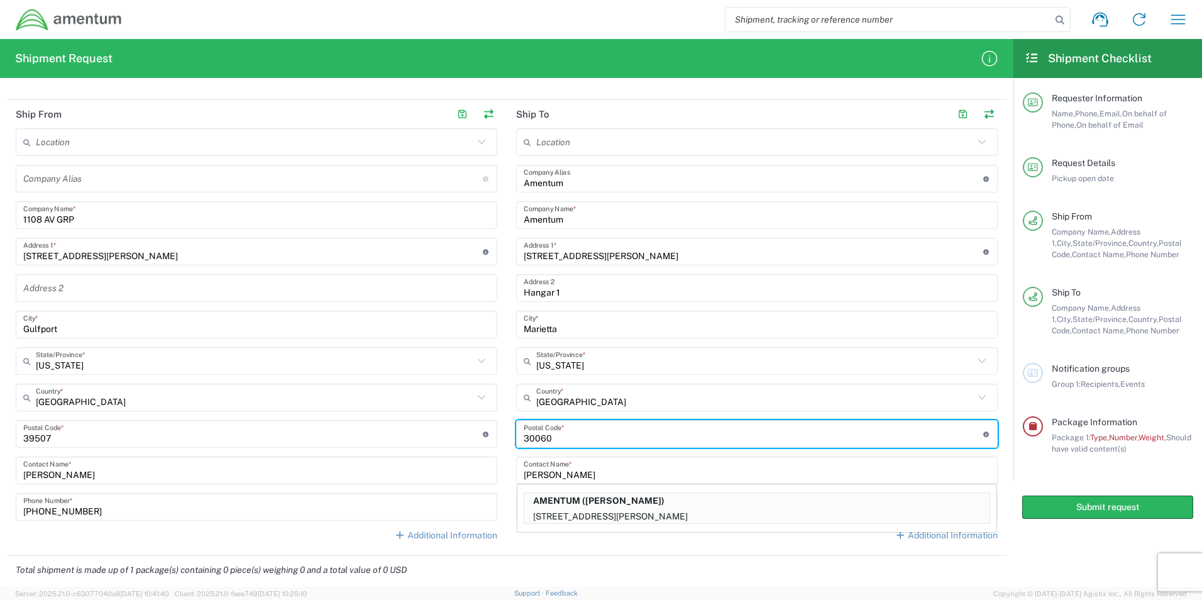
click at [622, 433] on input "undefined" at bounding box center [754, 434] width 460 height 22
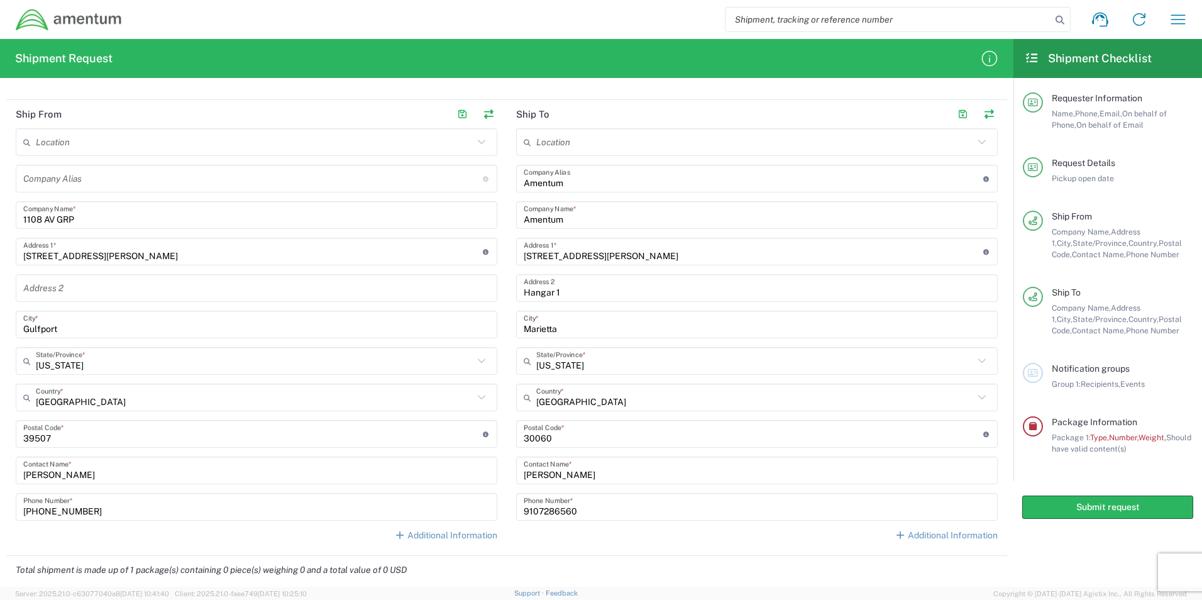
click at [823, 536] on div "Additional Information" at bounding box center [757, 535] width 482 height 13
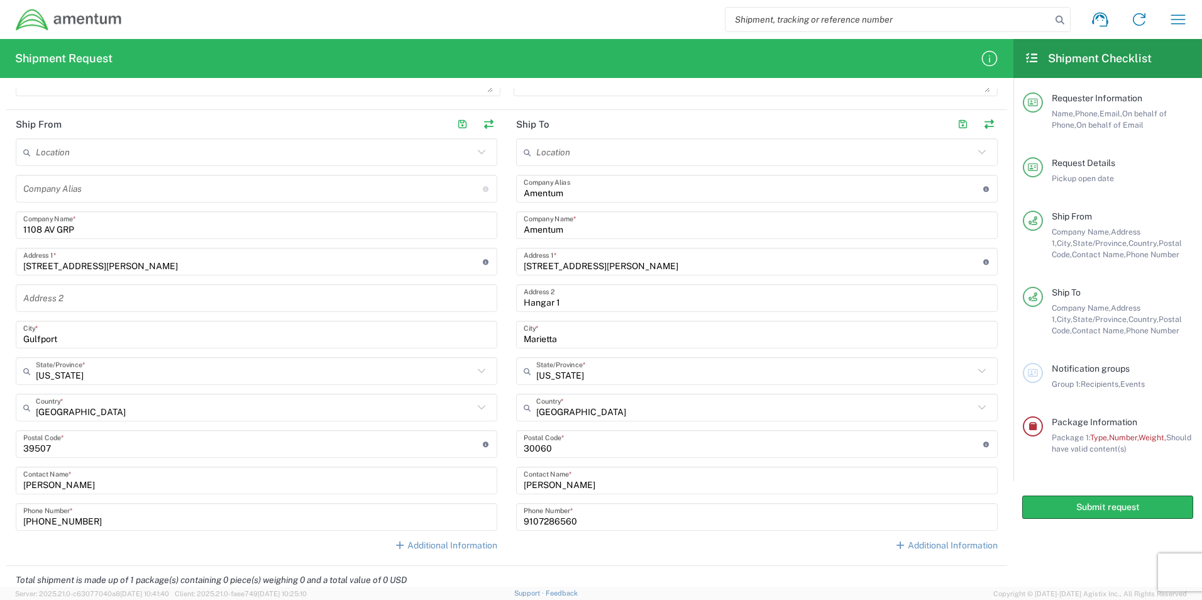
scroll to position [515, 0]
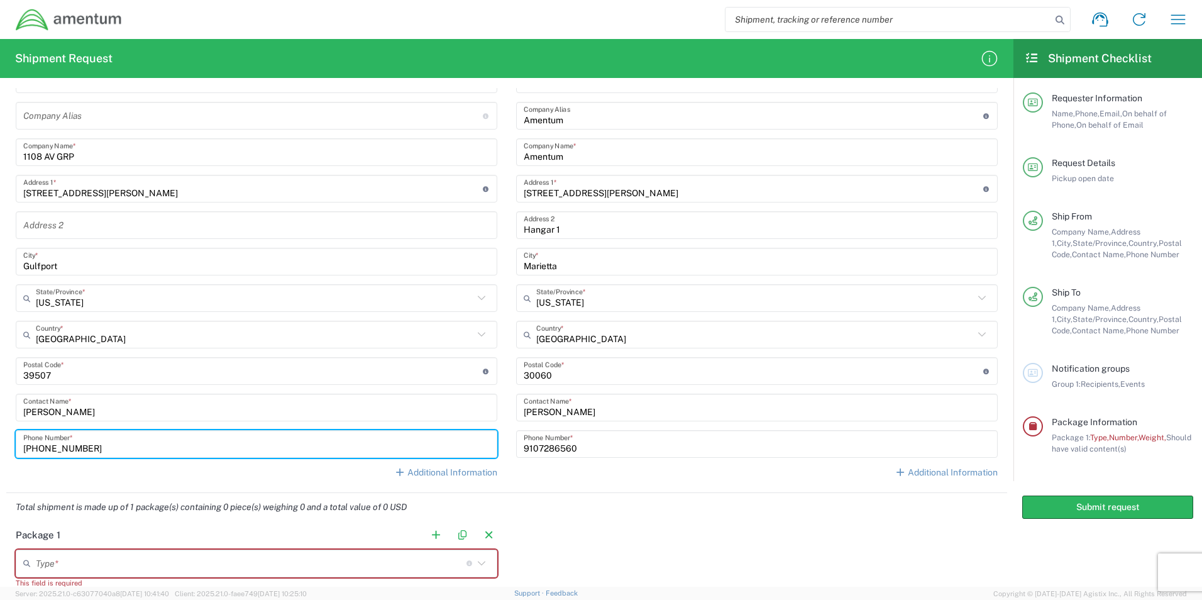
drag, startPoint x: 81, startPoint y: 446, endPoint x: 16, endPoint y: 415, distance: 71.7
click at [8, 448] on main "Location [PHONE_NUMBER] [PHONE_NUMBER] [PHONE_NUMBER] [PHONE_NUMBER] [PHONE_NUM…" at bounding box center [256, 276] width 500 height 422
click at [280, 448] on input "2282141350" at bounding box center [256, 444] width 466 height 22
type input "2282141350"
click at [299, 483] on div "Location [PHONE_NUMBER] [PHONE_NUMBER] [PHONE_NUMBER] [PHONE_NUMBER] [PHONE_NUM…" at bounding box center [257, 276] width 482 height 422
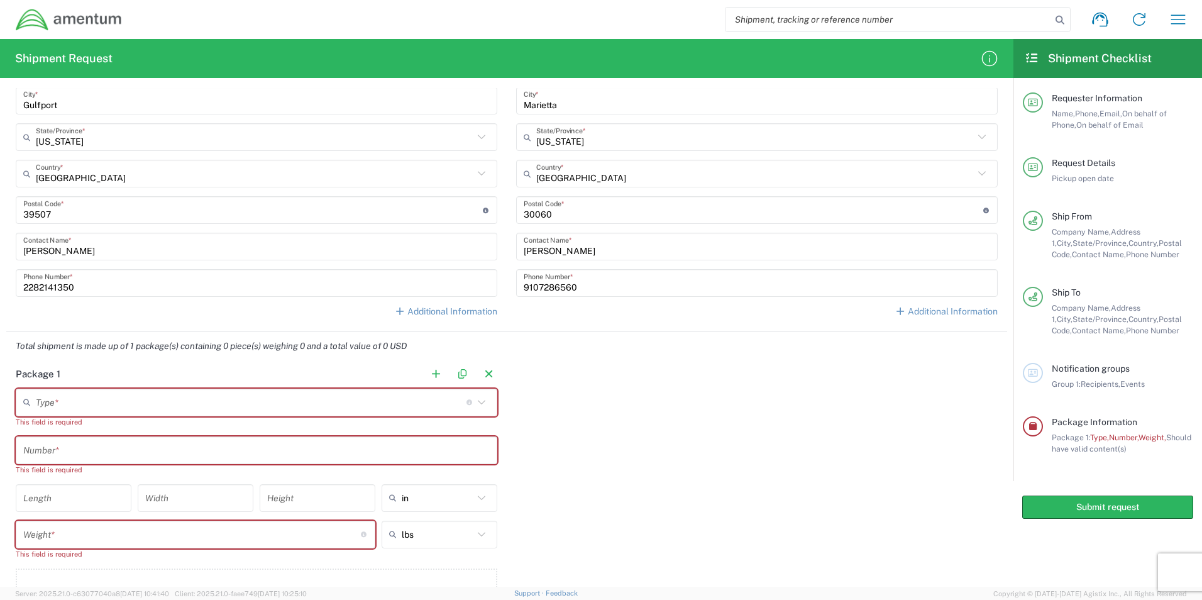
scroll to position [703, 0]
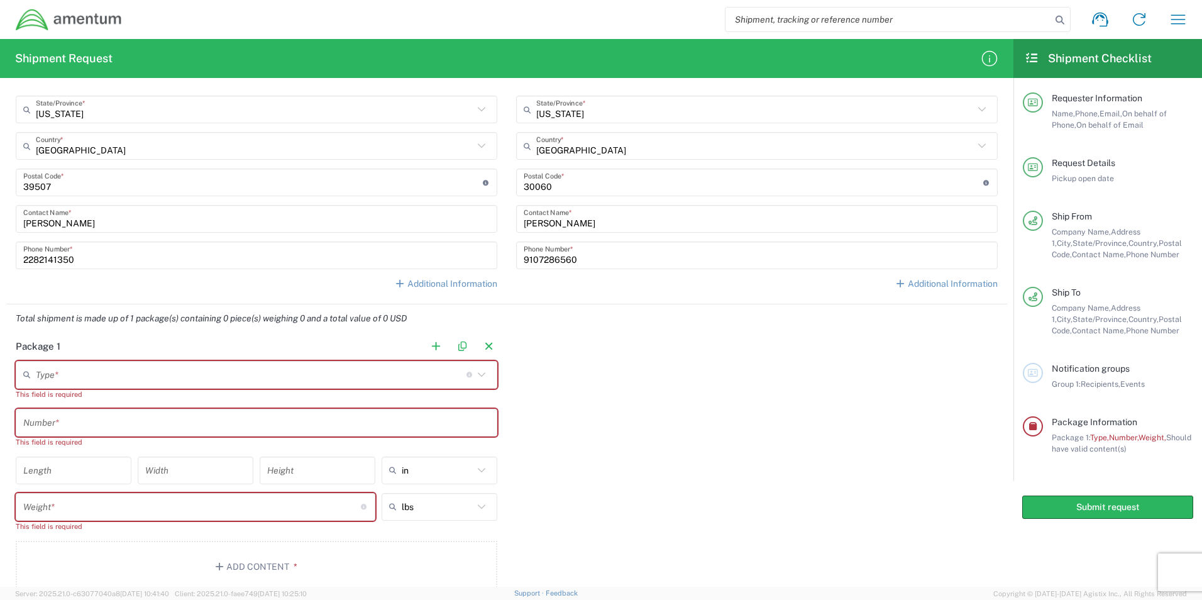
click at [480, 376] on icon at bounding box center [481, 374] width 16 height 16
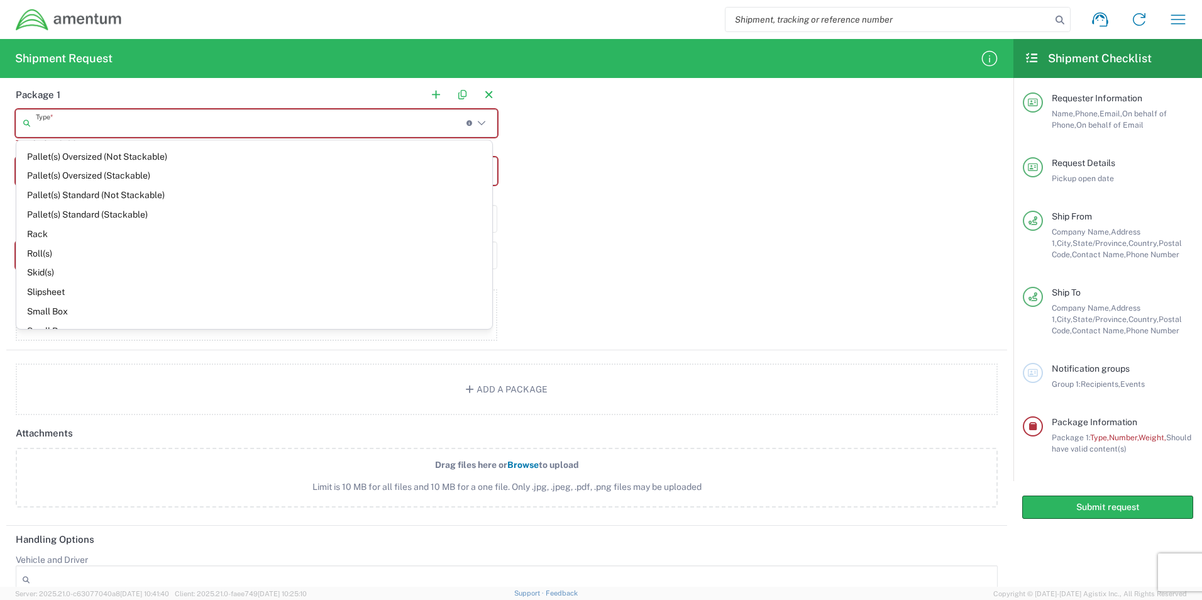
scroll to position [751, 0]
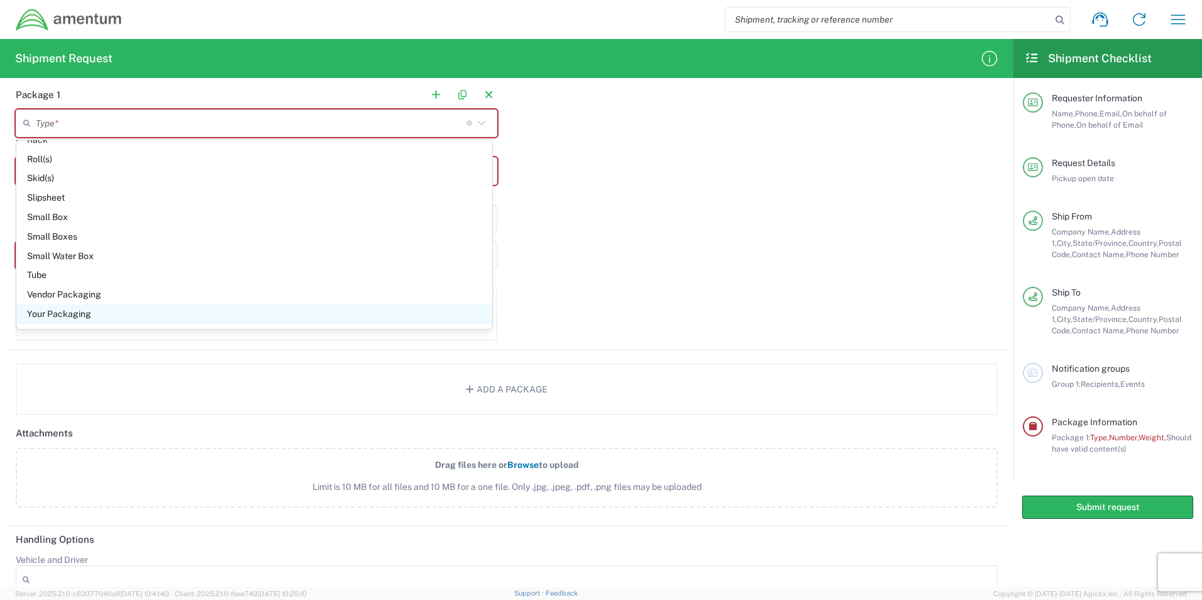
click at [86, 317] on span "Your Packaging" at bounding box center [254, 313] width 476 height 19
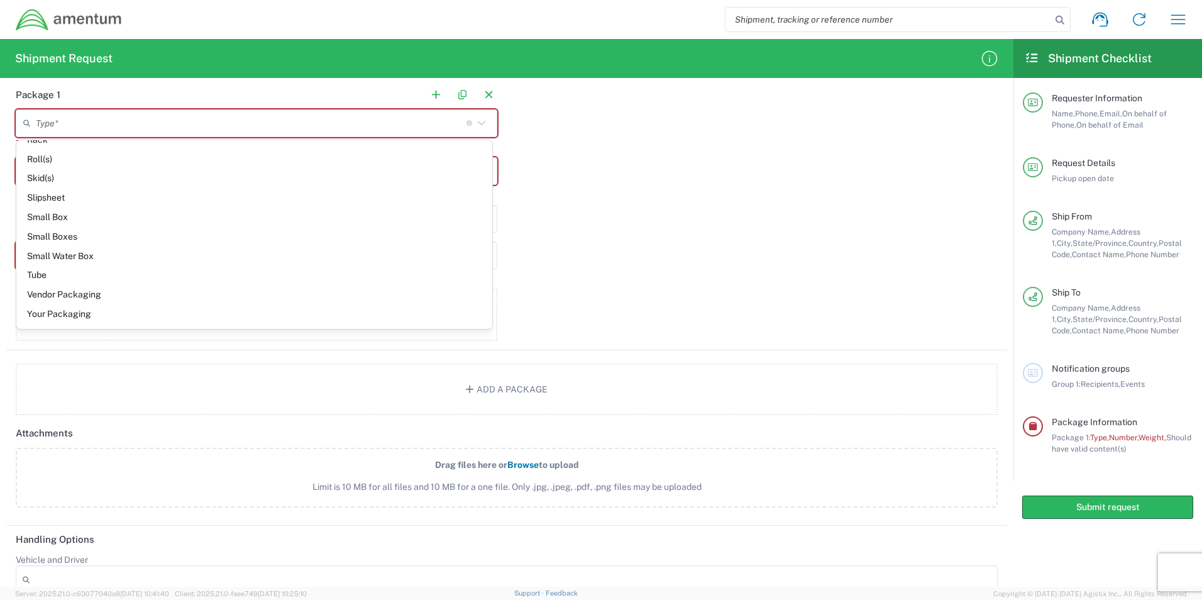
type input "Your Packaging"
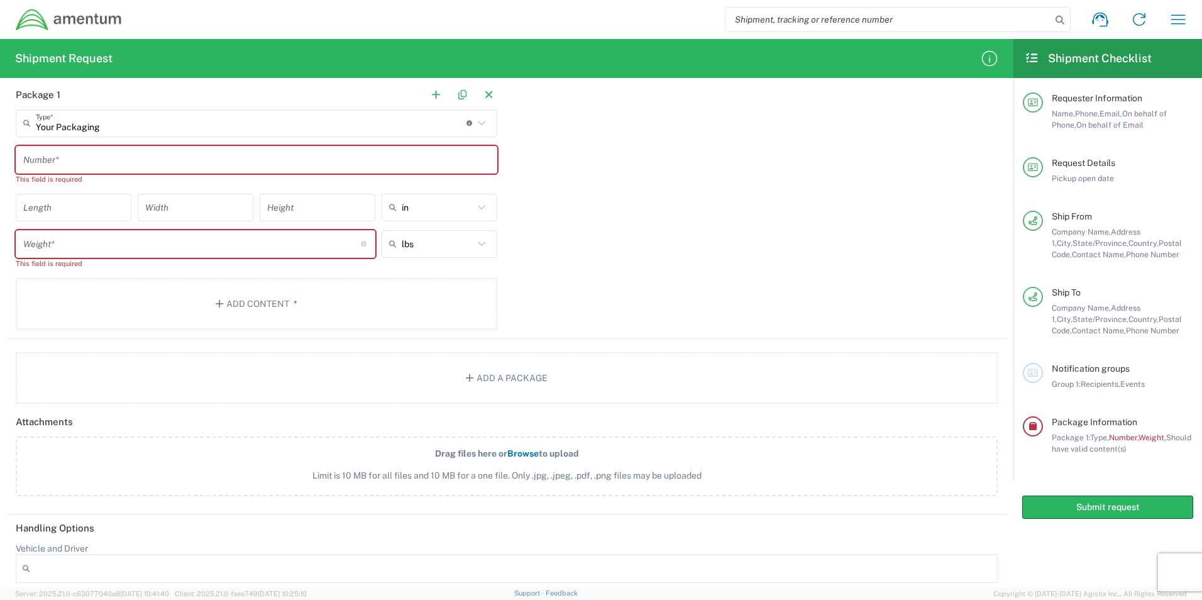
click at [92, 211] on input "number" at bounding box center [73, 207] width 101 height 22
type input "9"
type input "7"
type input "5"
type input "in"
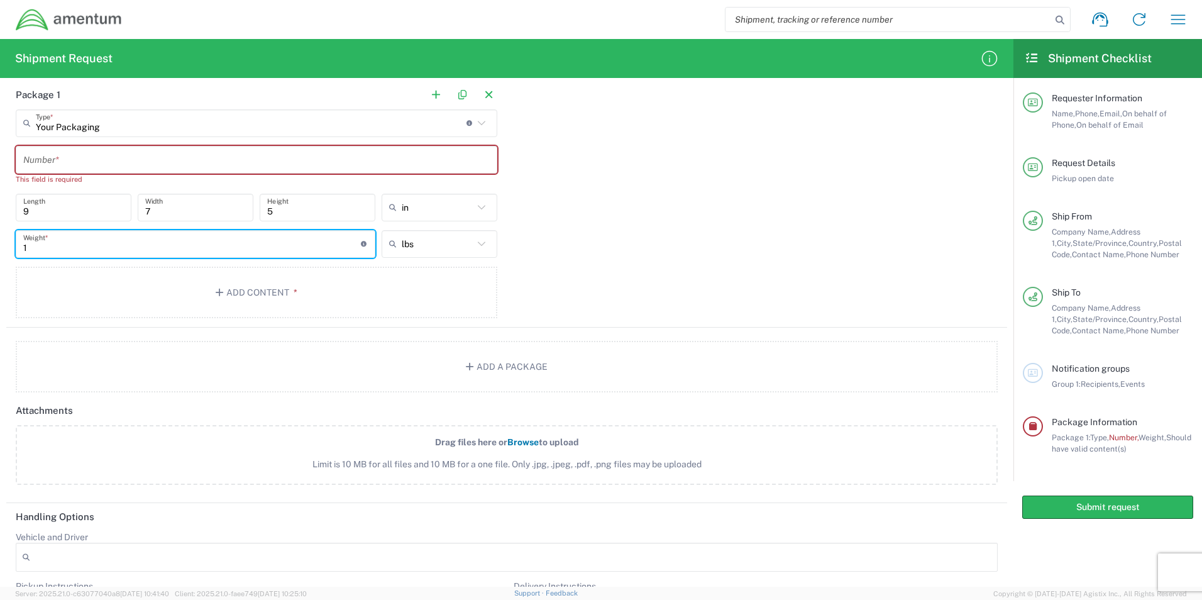
type input "1"
click at [191, 163] on input "text" at bounding box center [256, 159] width 466 height 22
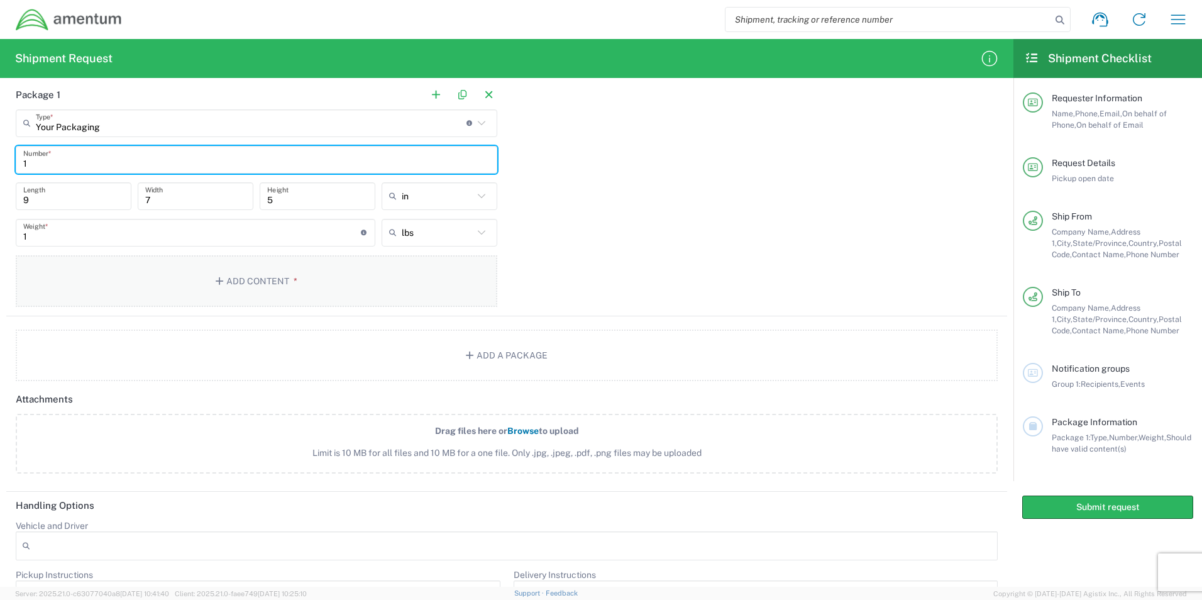
type input "1"
click at [289, 280] on span "*" at bounding box center [293, 281] width 8 height 10
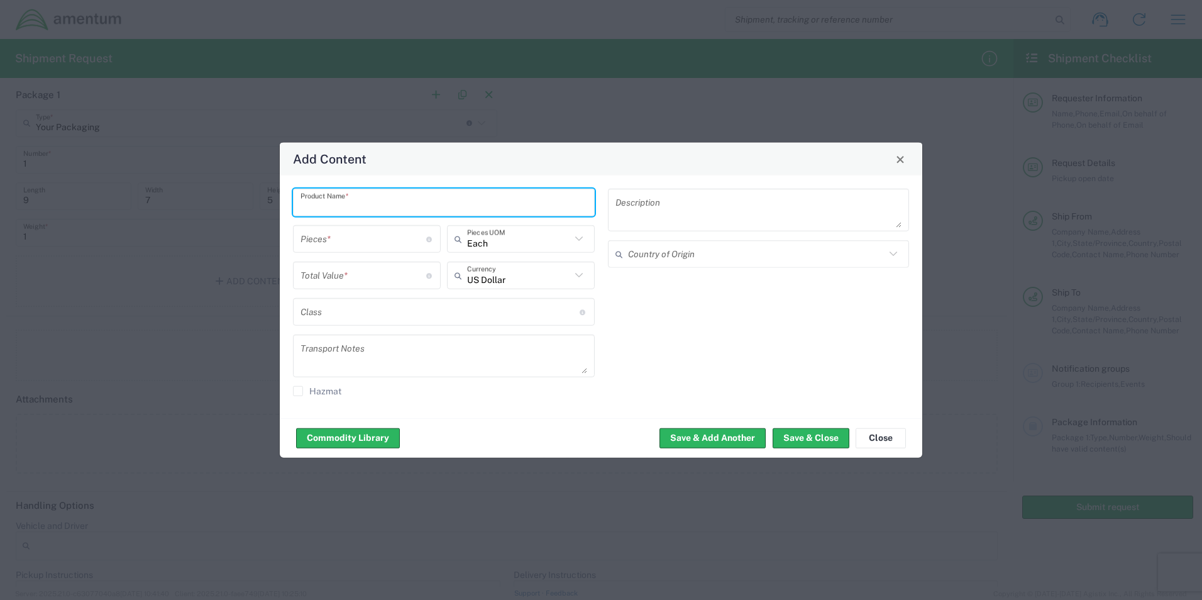
click at [414, 207] on input "text" at bounding box center [443, 202] width 287 height 22
type input "Bolt, Shear"
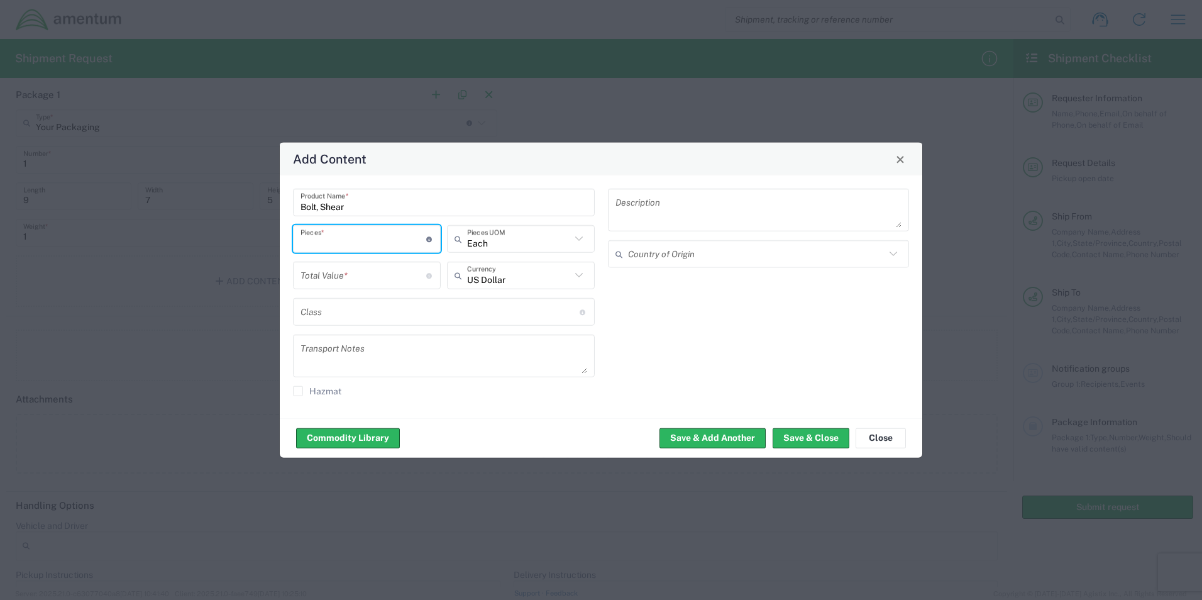
click at [423, 245] on input "number" at bounding box center [363, 239] width 126 height 22
type input "1"
click at [353, 277] on input "number" at bounding box center [363, 275] width 126 height 22
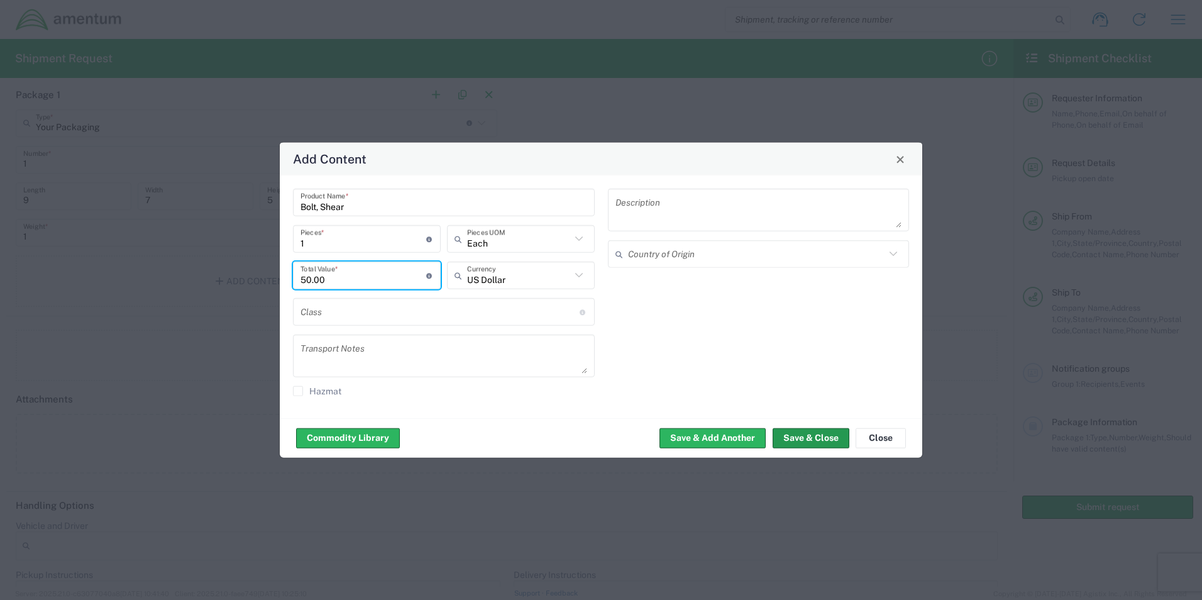
type input "50.00"
click at [820, 439] on button "Save & Close" at bounding box center [811, 437] width 77 height 20
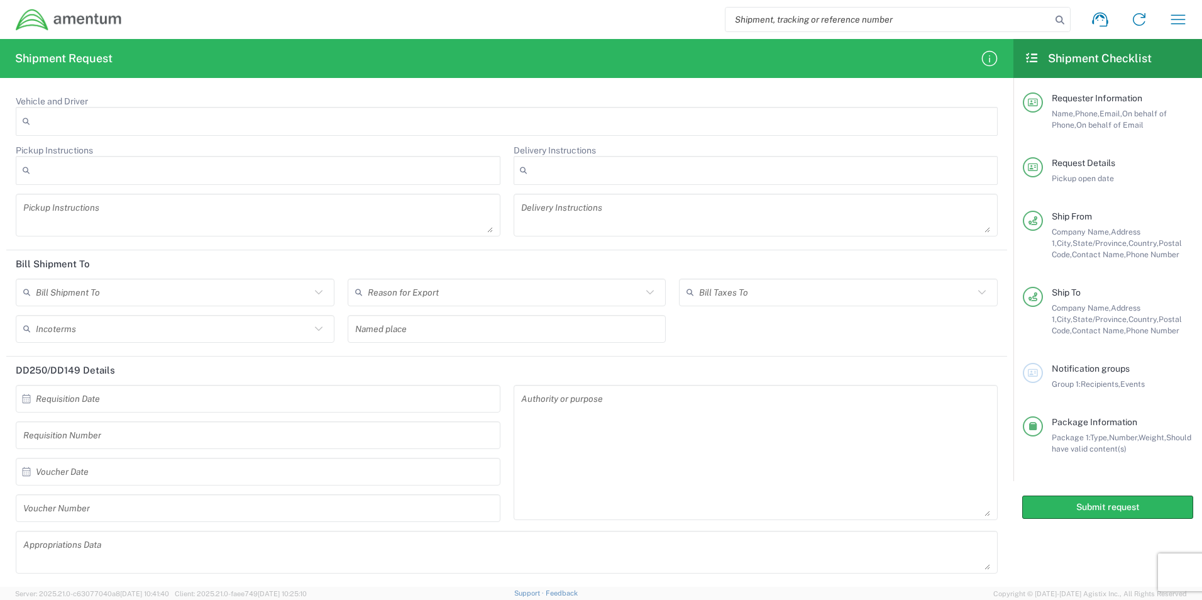
scroll to position [1454, 0]
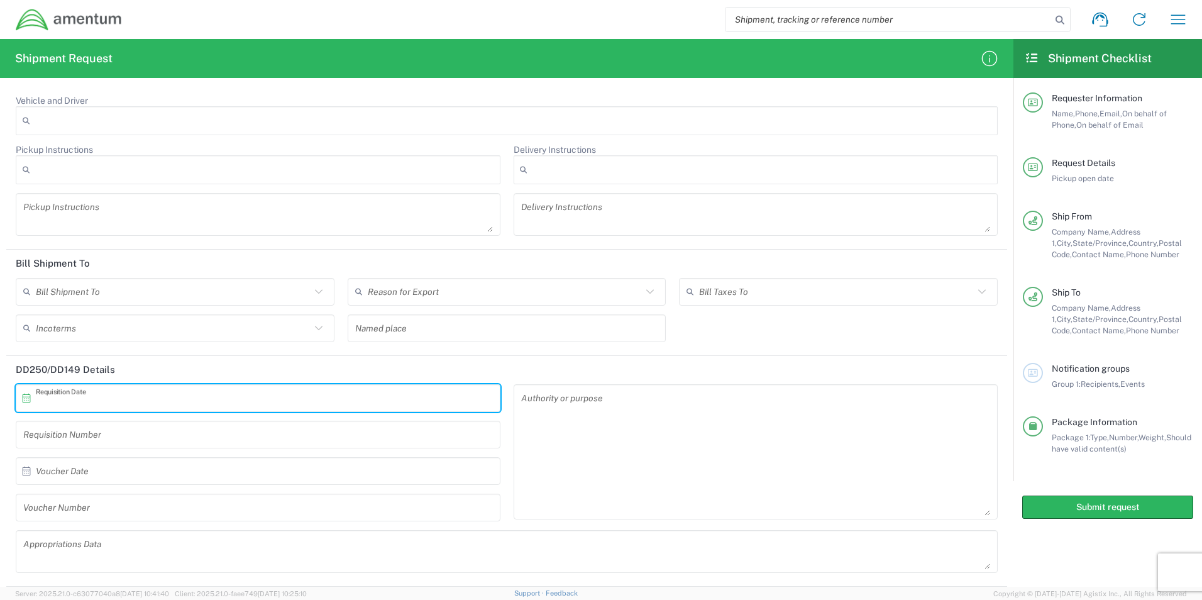
click at [153, 394] on input "text" at bounding box center [261, 398] width 450 height 22
click at [256, 496] on span "15" at bounding box center [259, 495] width 18 height 18
type input "[DATE]"
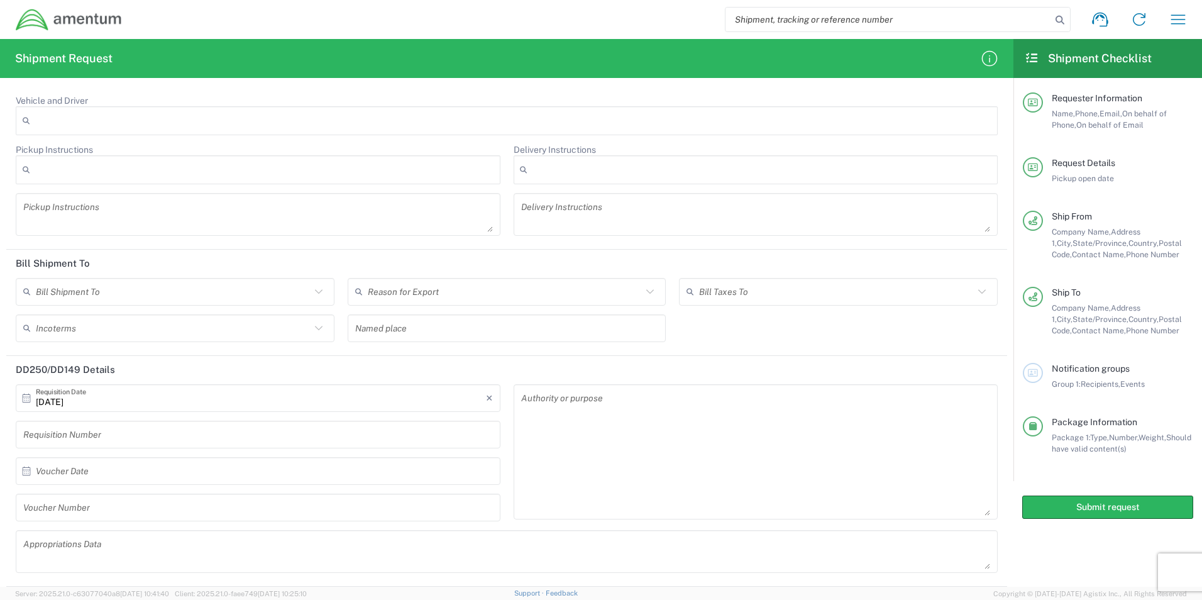
click at [91, 434] on input "text" at bounding box center [258, 434] width 470 height 22
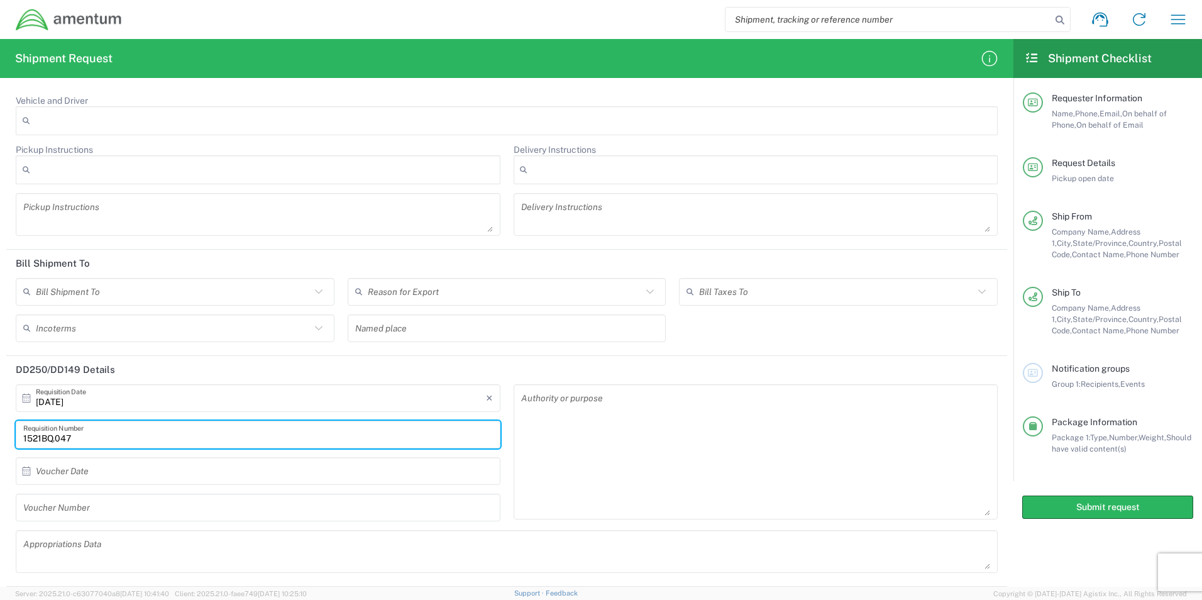
type input "1521BQ.047"
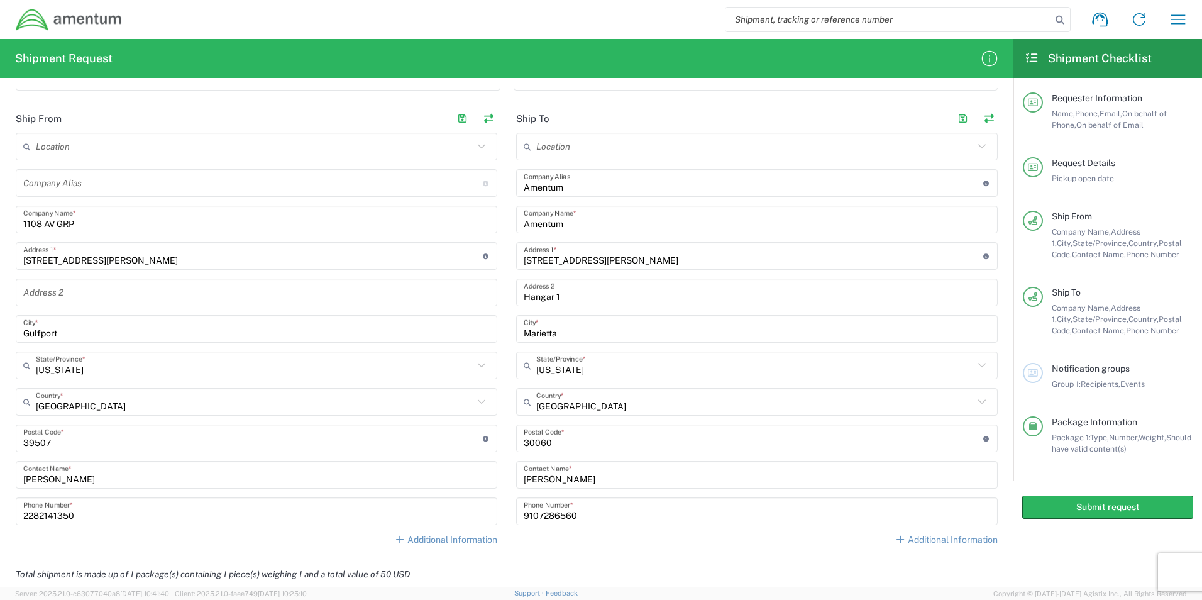
scroll to position [448, 0]
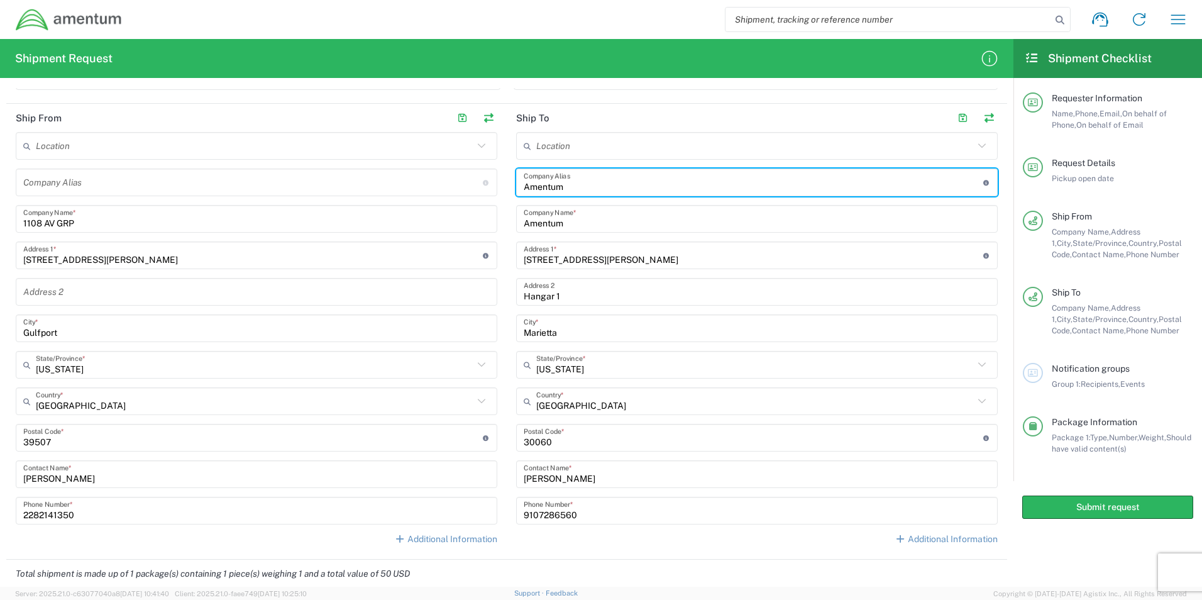
drag, startPoint x: 848, startPoint y: 176, endPoint x: 493, endPoint y: 186, distance: 354.7
click at [493, 186] on div "Ship From Location [PHONE_NUMBER] [PHONE_NUMBER] [PHONE_NUMBER] [PHONE_NUMBER] …" at bounding box center [506, 332] width 1001 height 456
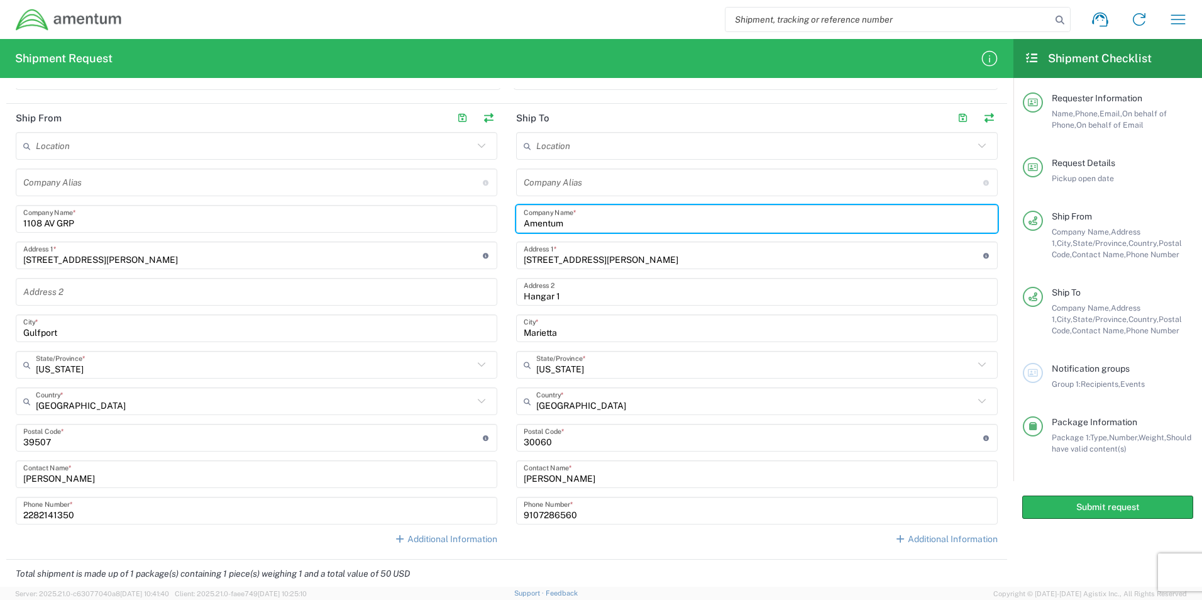
drag, startPoint x: 575, startPoint y: 227, endPoint x: 495, endPoint y: 215, distance: 80.1
click at [499, 219] on div "Ship From Location [PHONE_NUMBER] [PHONE_NUMBER] [PHONE_NUMBER] [PHONE_NUMBER] …" at bounding box center [506, 332] width 1001 height 456
type input "Amentum"
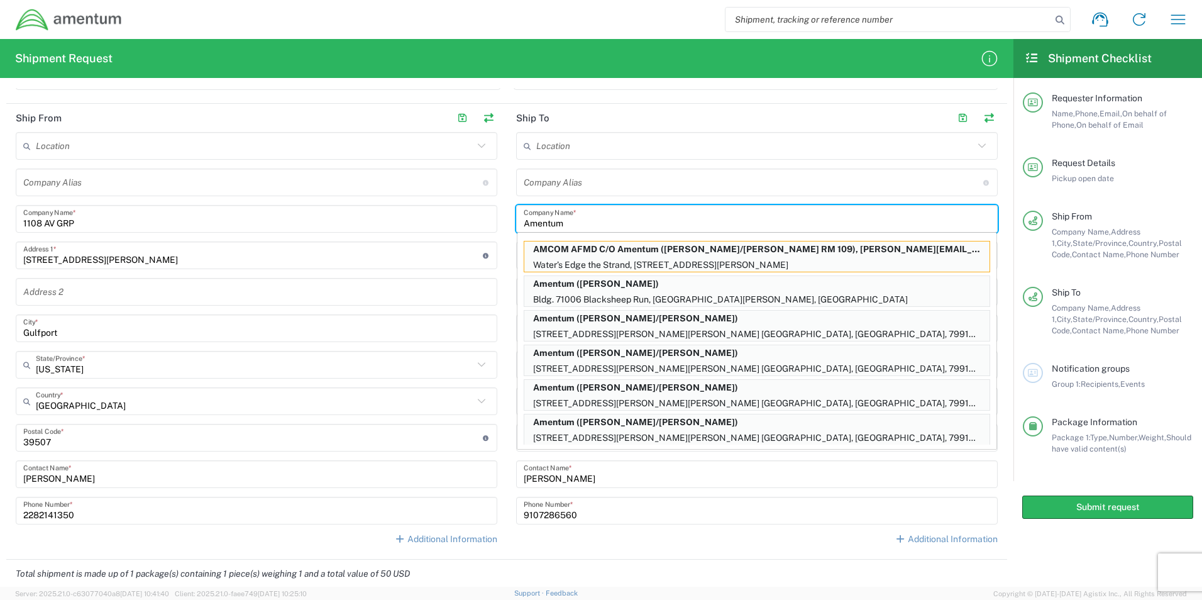
click at [666, 163] on div "Location [PHONE_NUMBER] [PHONE_NUMBER] [PHONE_NUMBER] [PHONE_NUMBER] [PHONE_NUM…" at bounding box center [757, 343] width 482 height 422
click at [659, 188] on input "text" at bounding box center [754, 183] width 460 height 22
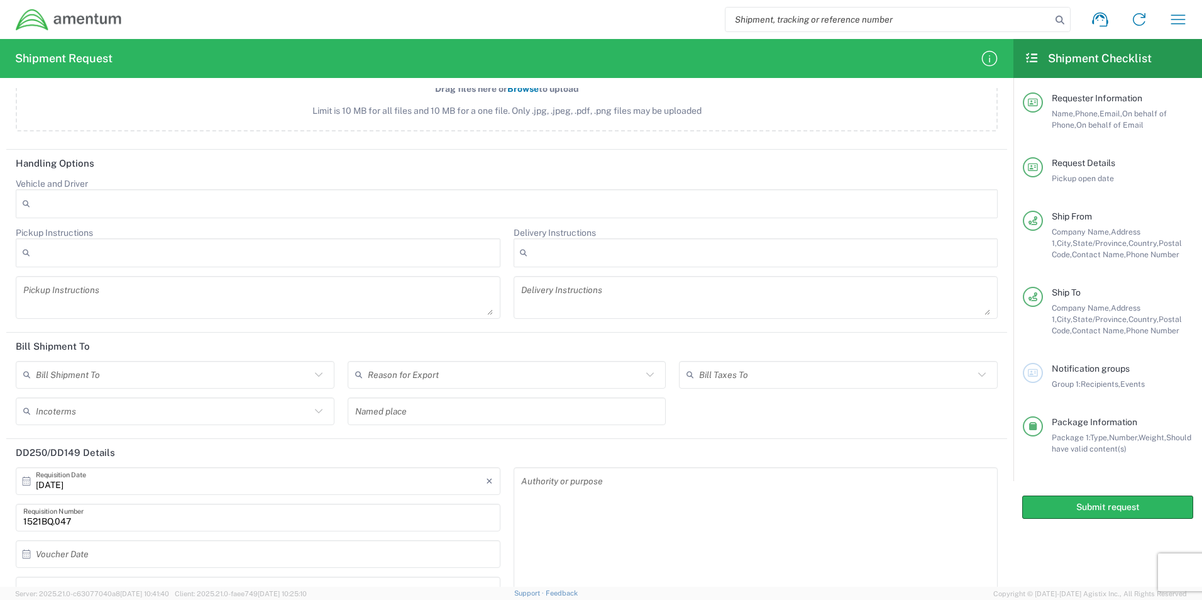
scroll to position [1454, 0]
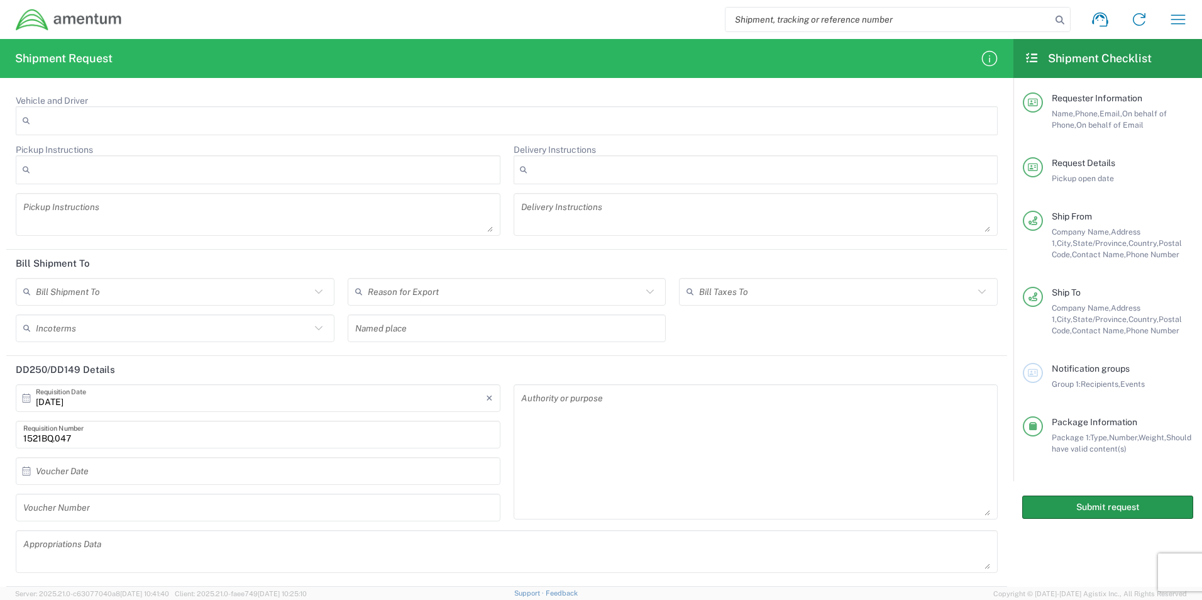
click at [1110, 509] on button "Submit request" at bounding box center [1107, 506] width 171 height 23
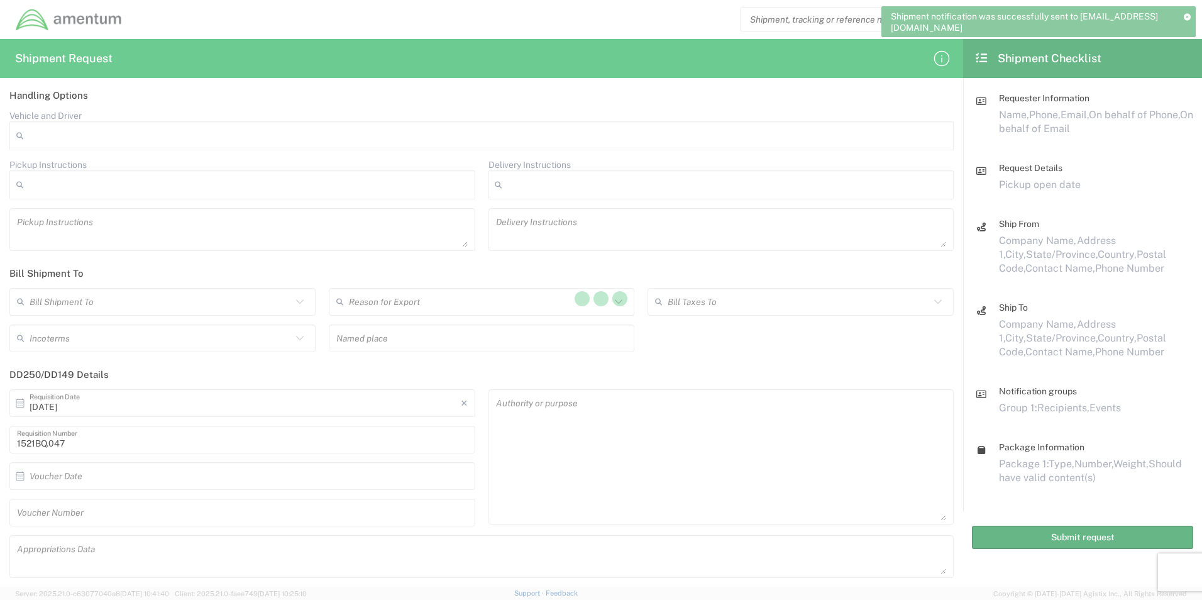
scroll to position [1414, 0]
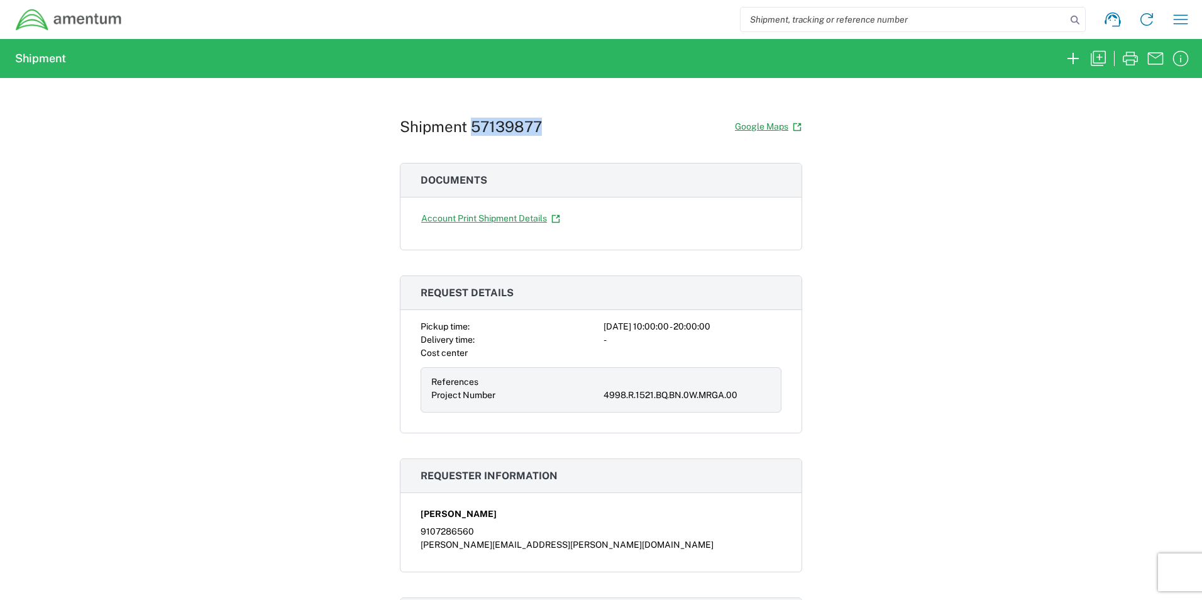
drag, startPoint x: 539, startPoint y: 127, endPoint x: 467, endPoint y: 129, distance: 72.3
click at [467, 129] on div "Shipment 57139877 Google Maps" at bounding box center [601, 127] width 402 height 22
copy h1 "57139877"
click at [1174, 23] on icon "button" at bounding box center [1181, 19] width 20 height 20
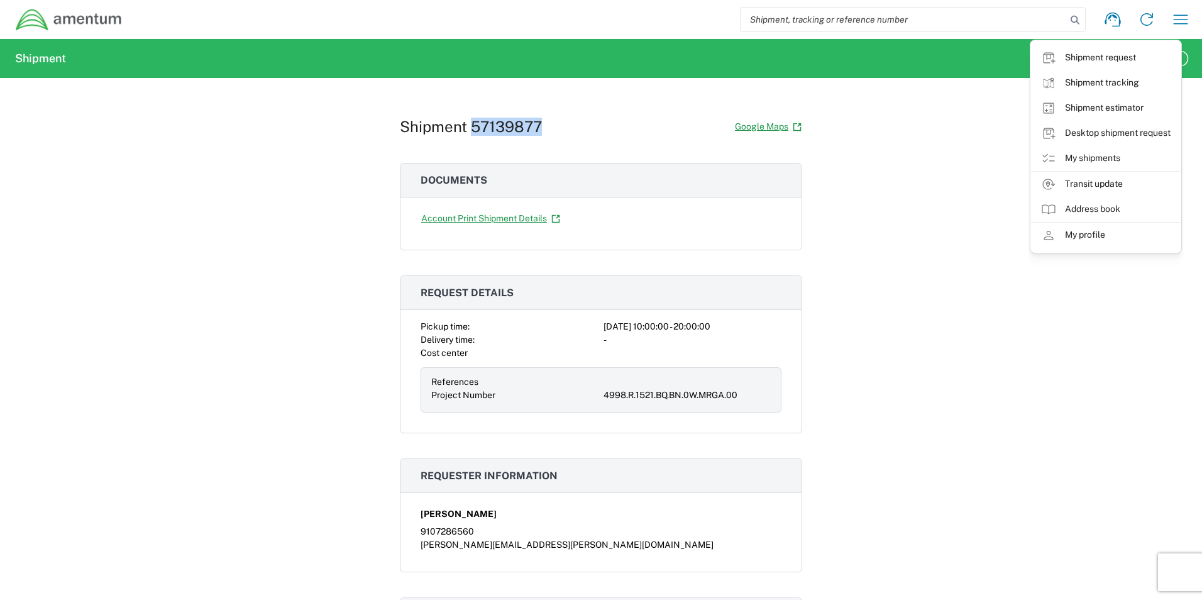
drag, startPoint x: 1105, startPoint y: 111, endPoint x: 1201, endPoint y: 575, distance: 473.9
click at [1105, 111] on link "Shipment estimator" at bounding box center [1106, 108] width 150 height 25
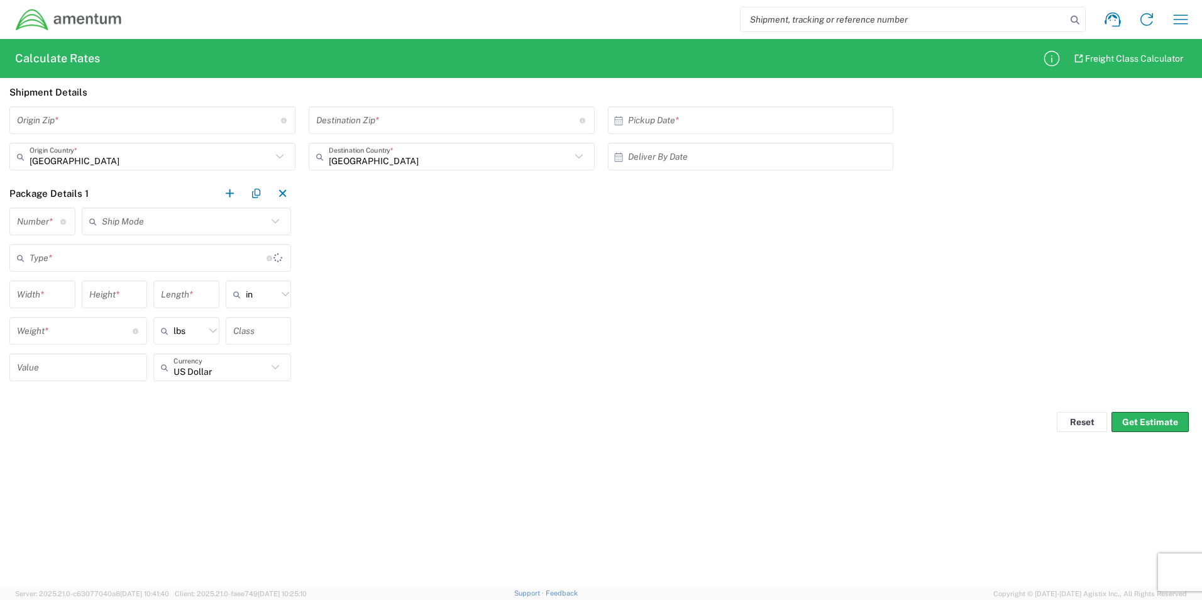
click at [119, 123] on input "undefined" at bounding box center [149, 120] width 264 height 22
type input "39507"
click at [429, 127] on input "undefined" at bounding box center [448, 120] width 264 height 22
type input "30060"
click at [666, 119] on input "text" at bounding box center [753, 120] width 251 height 22
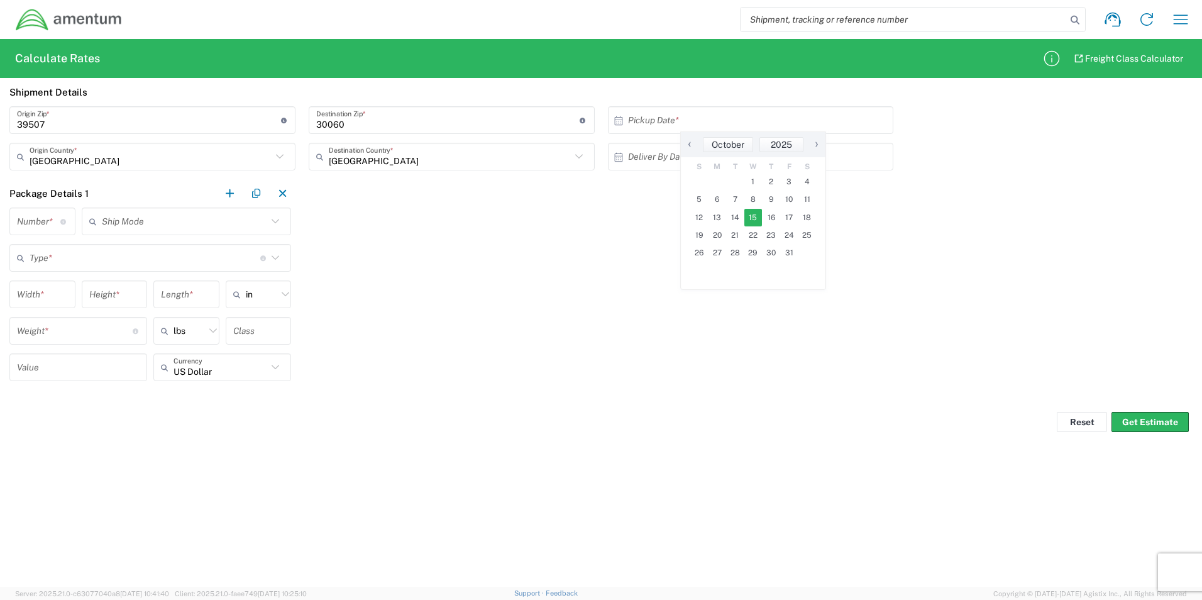
click at [753, 219] on span "15" at bounding box center [753, 218] width 18 height 18
type input "[DATE]"
click at [47, 224] on input "number" at bounding box center [38, 222] width 43 height 22
type input "1"
click at [184, 226] on input "text" at bounding box center [185, 222] width 166 height 22
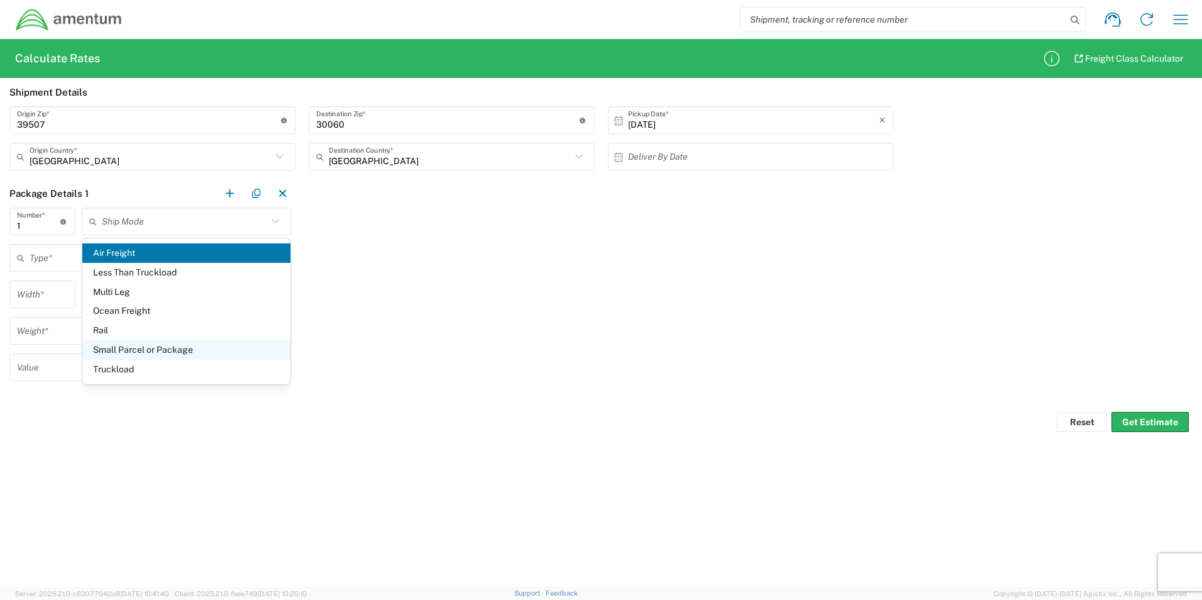
click at [140, 355] on span "Small Parcel or Package" at bounding box center [186, 349] width 209 height 19
type input "Small Parcel or Package"
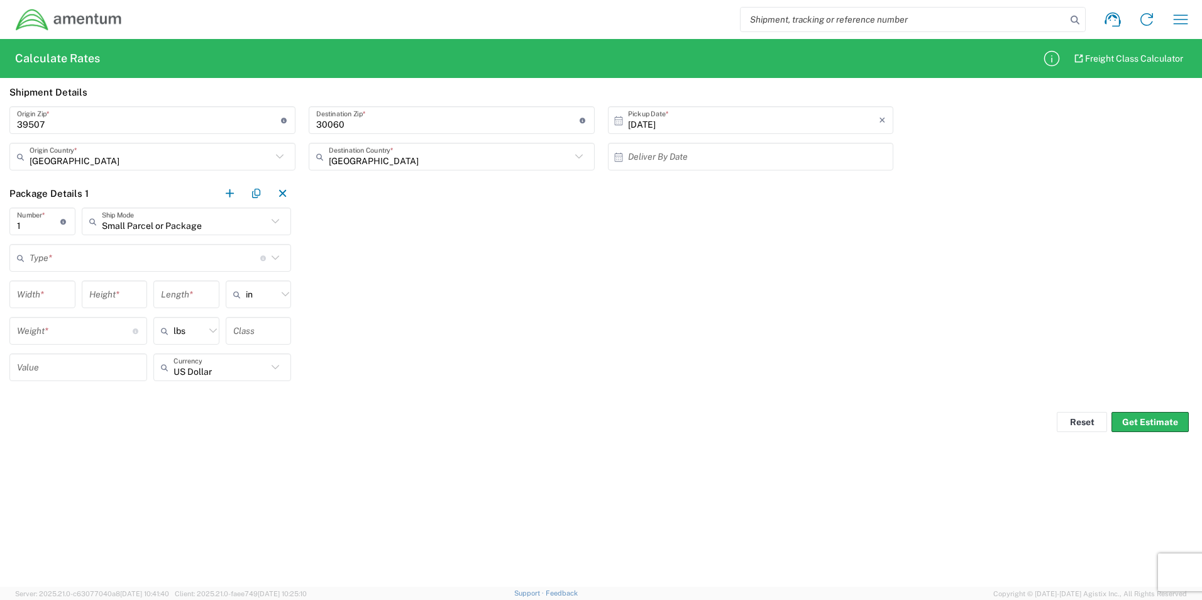
click at [55, 267] on input "text" at bounding box center [145, 258] width 231 height 22
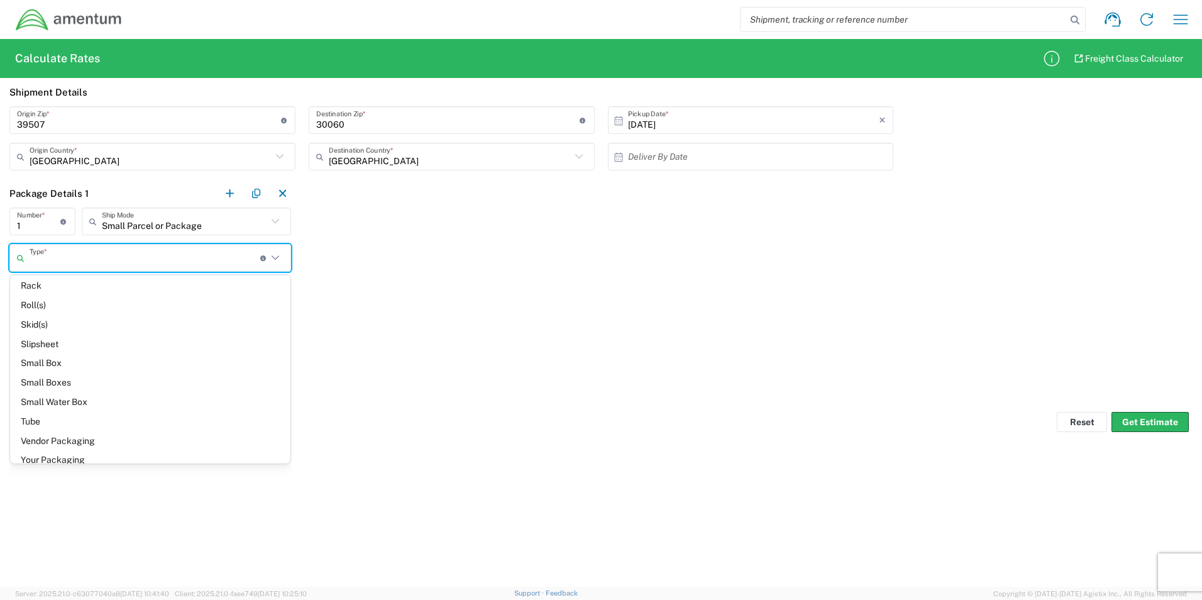
scroll to position [751, 0]
drag, startPoint x: 55, startPoint y: 451, endPoint x: 66, endPoint y: 440, distance: 16.0
click at [54, 451] on span "Your Packaging" at bounding box center [150, 448] width 280 height 19
type input "Your Packaging"
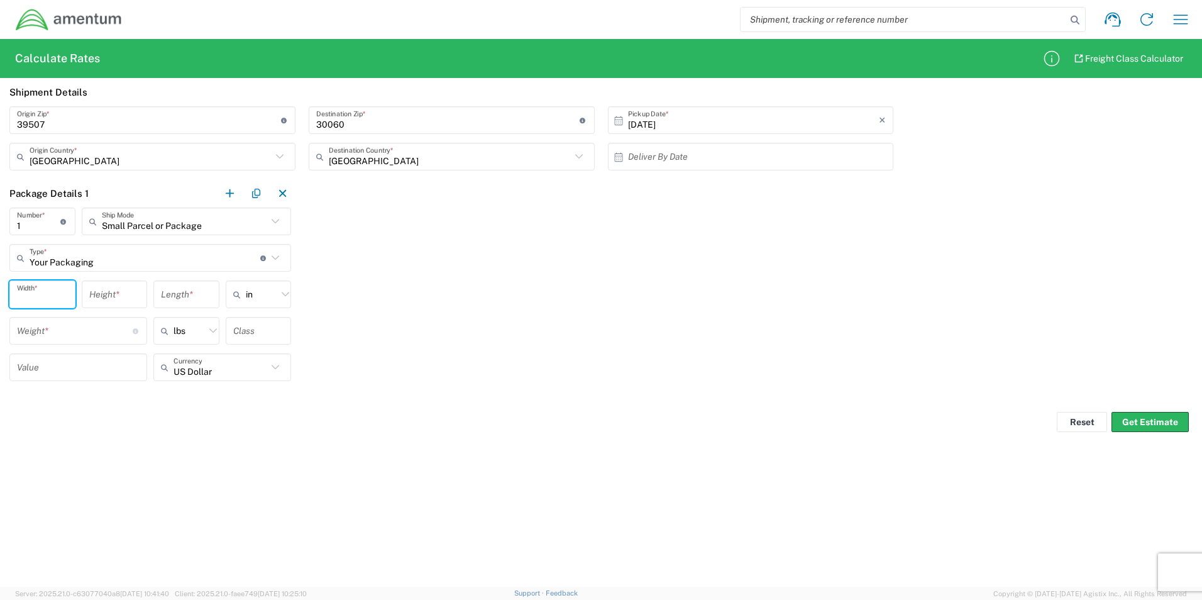
click at [48, 295] on input "number" at bounding box center [42, 295] width 51 height 22
type input "9"
type input "7"
type input "5"
type input "in"
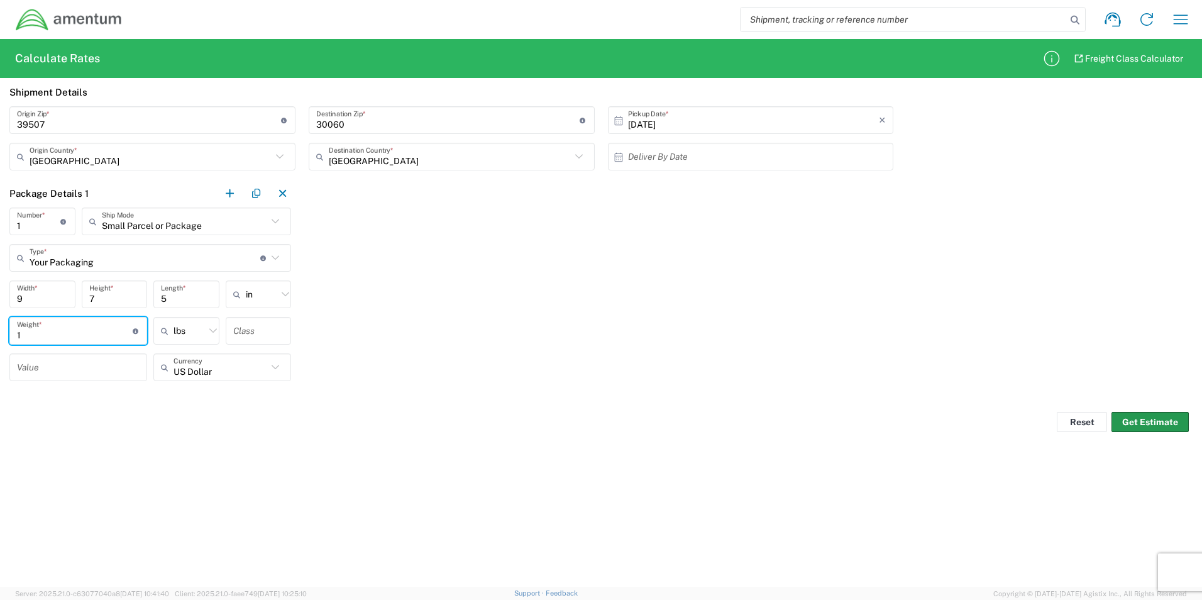
type input "1"
click at [1144, 419] on button "Get Estimate" at bounding box center [1149, 422] width 77 height 20
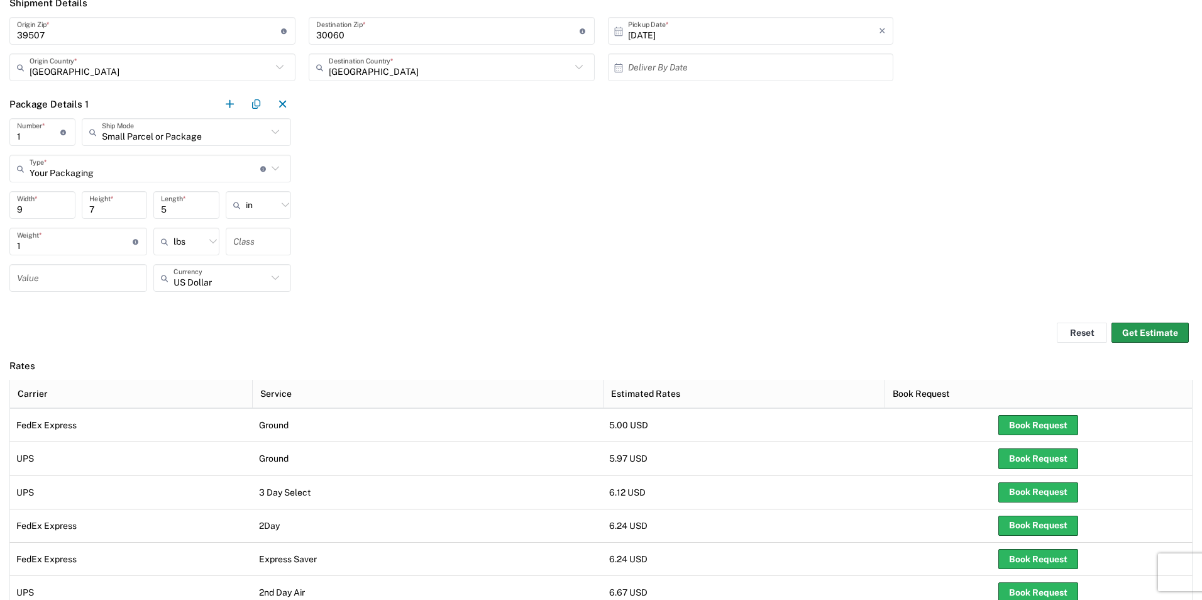
scroll to position [0, 0]
